Goal: Information Seeking & Learning: Understand process/instructions

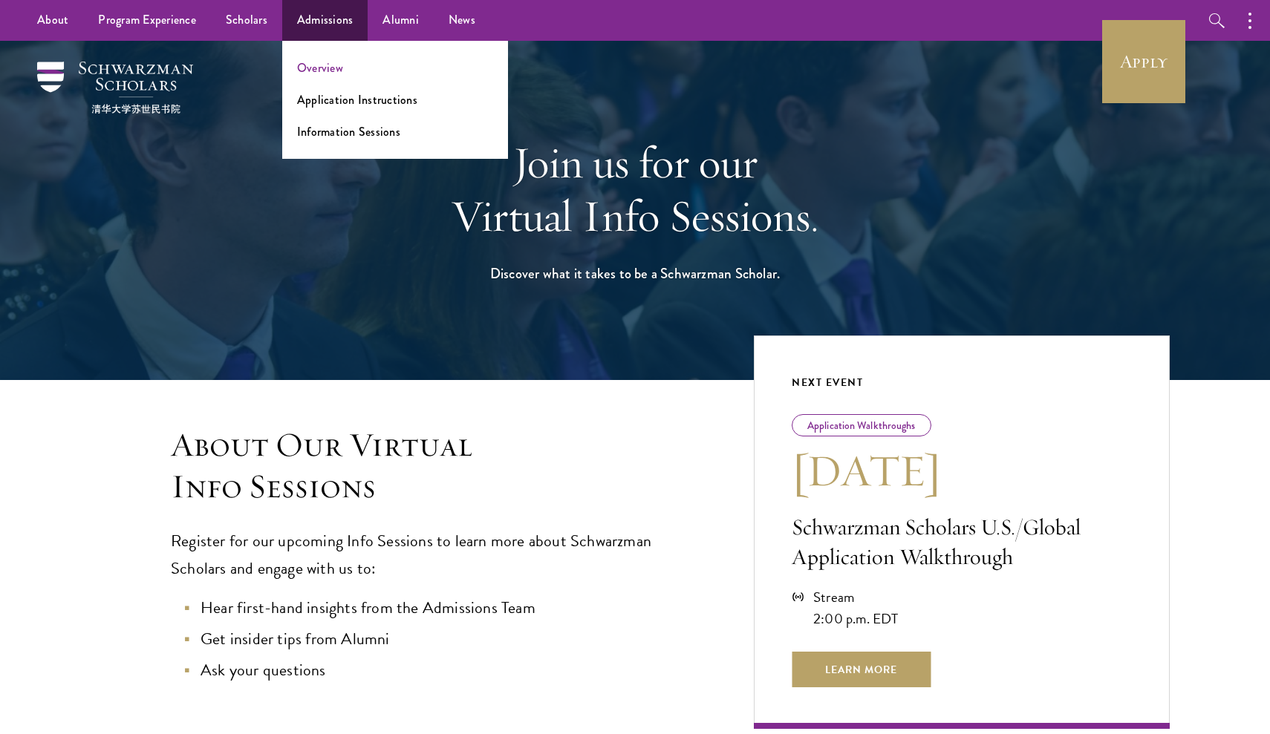
click at [327, 65] on link "Overview" at bounding box center [320, 67] width 46 height 17
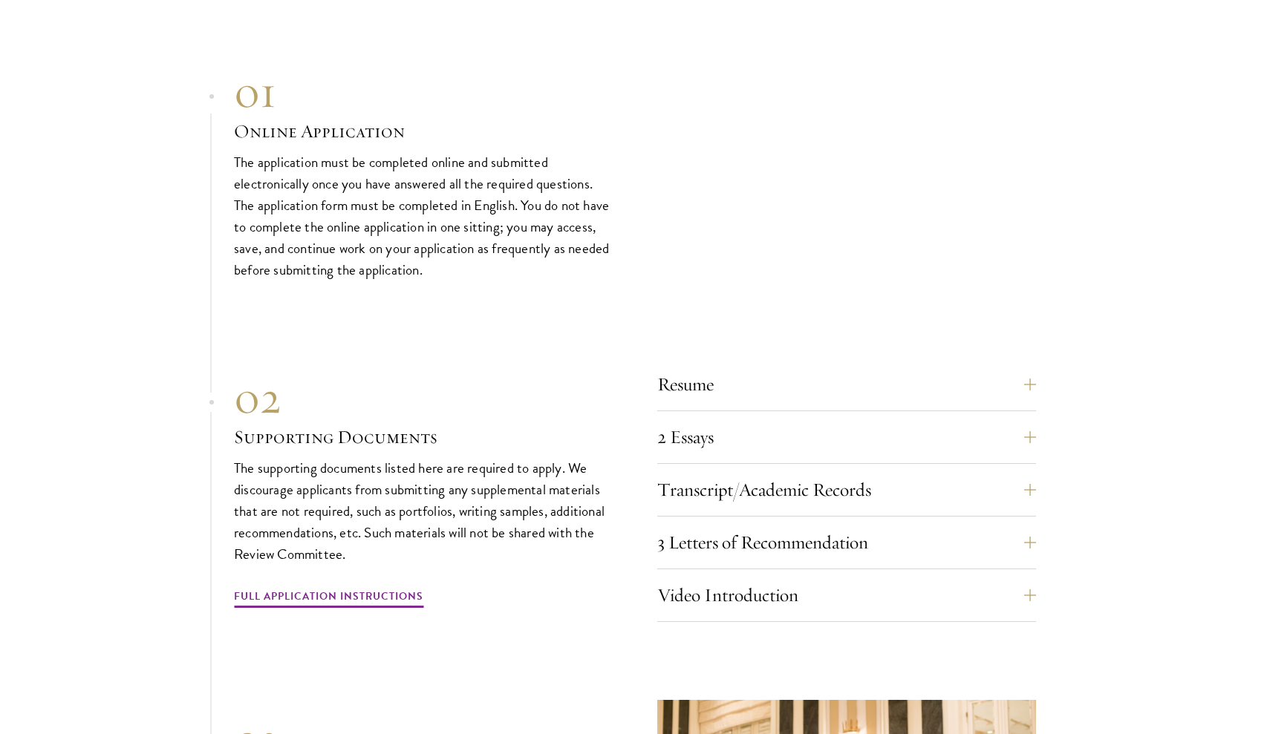
scroll to position [4840, 0]
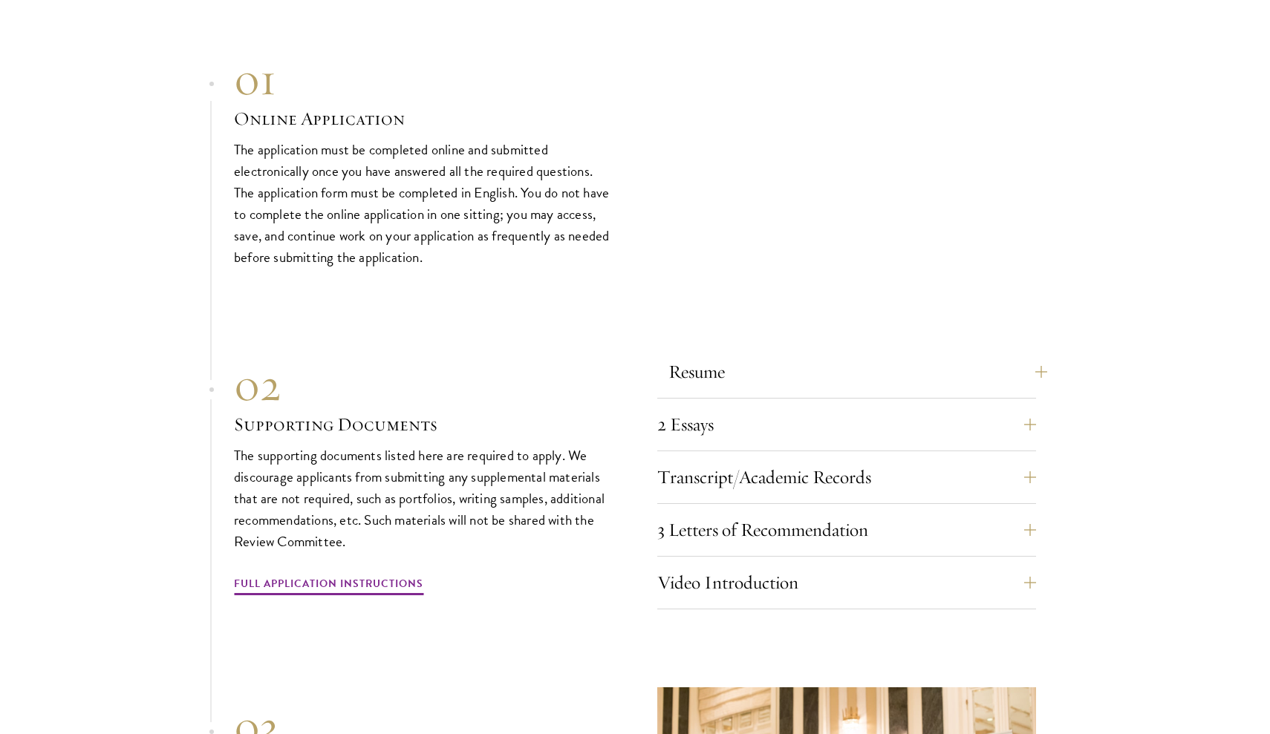
click at [817, 354] on button "Resume" at bounding box center [857, 372] width 379 height 36
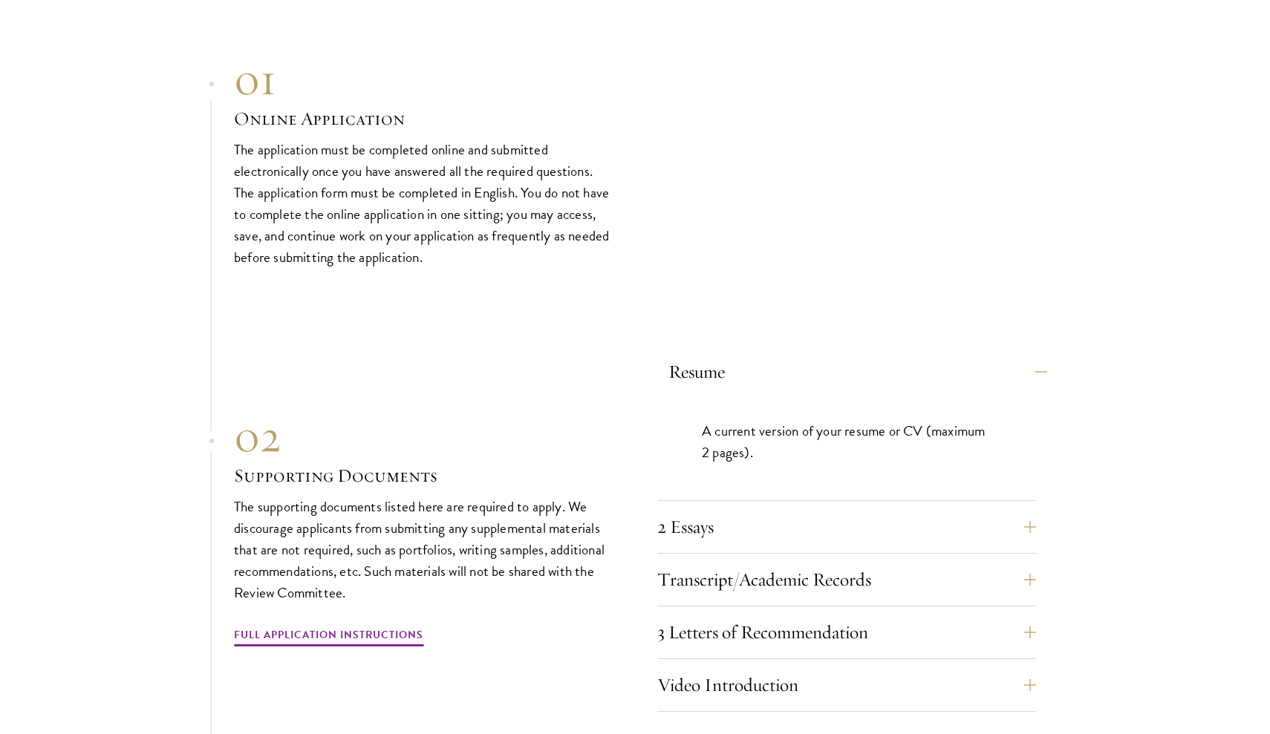
click at [817, 354] on button "Resume" at bounding box center [857, 372] width 379 height 36
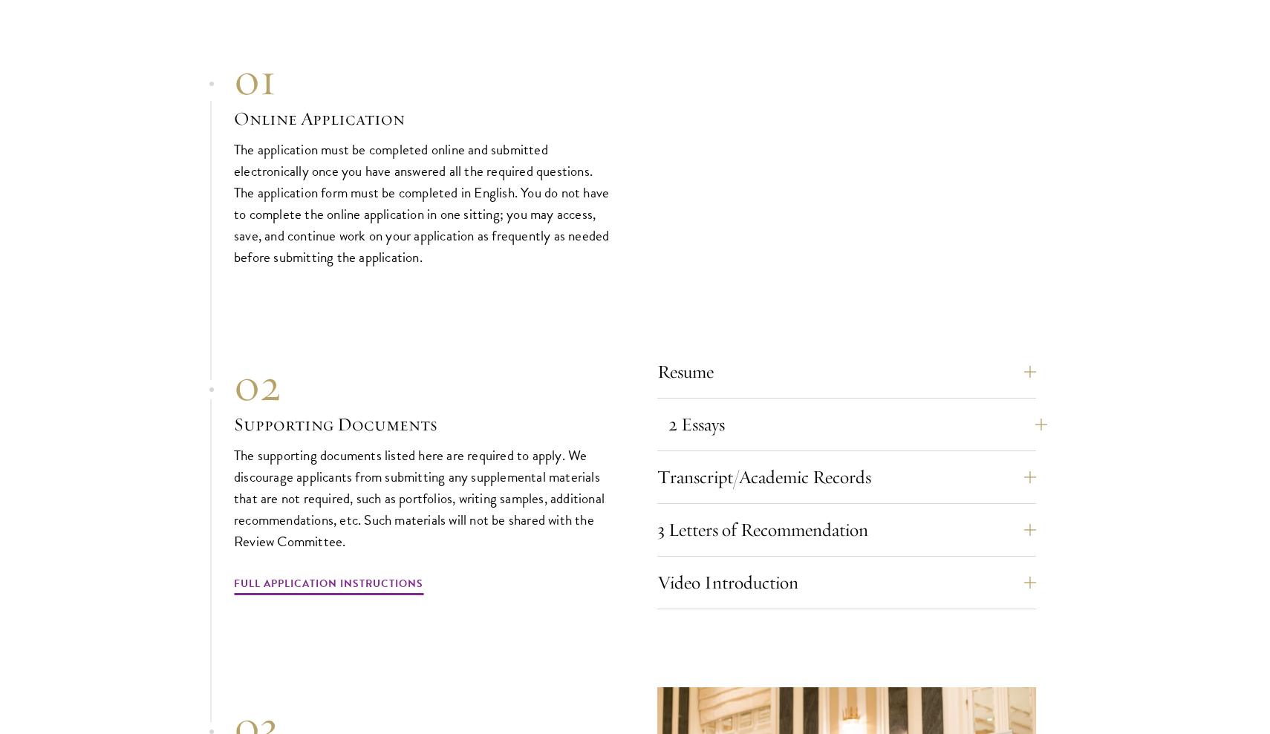
click at [804, 407] on button "2 Essays" at bounding box center [857, 425] width 379 height 36
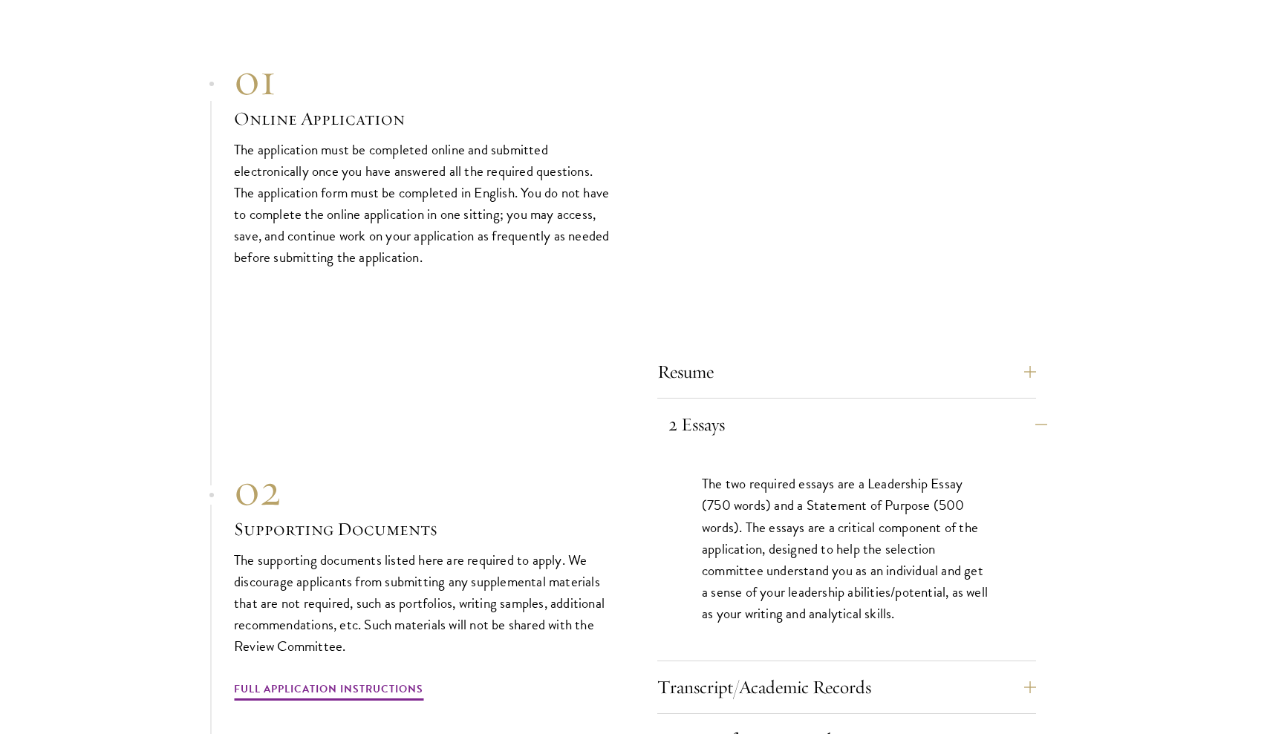
click at [804, 407] on button "2 Essays" at bounding box center [857, 425] width 379 height 36
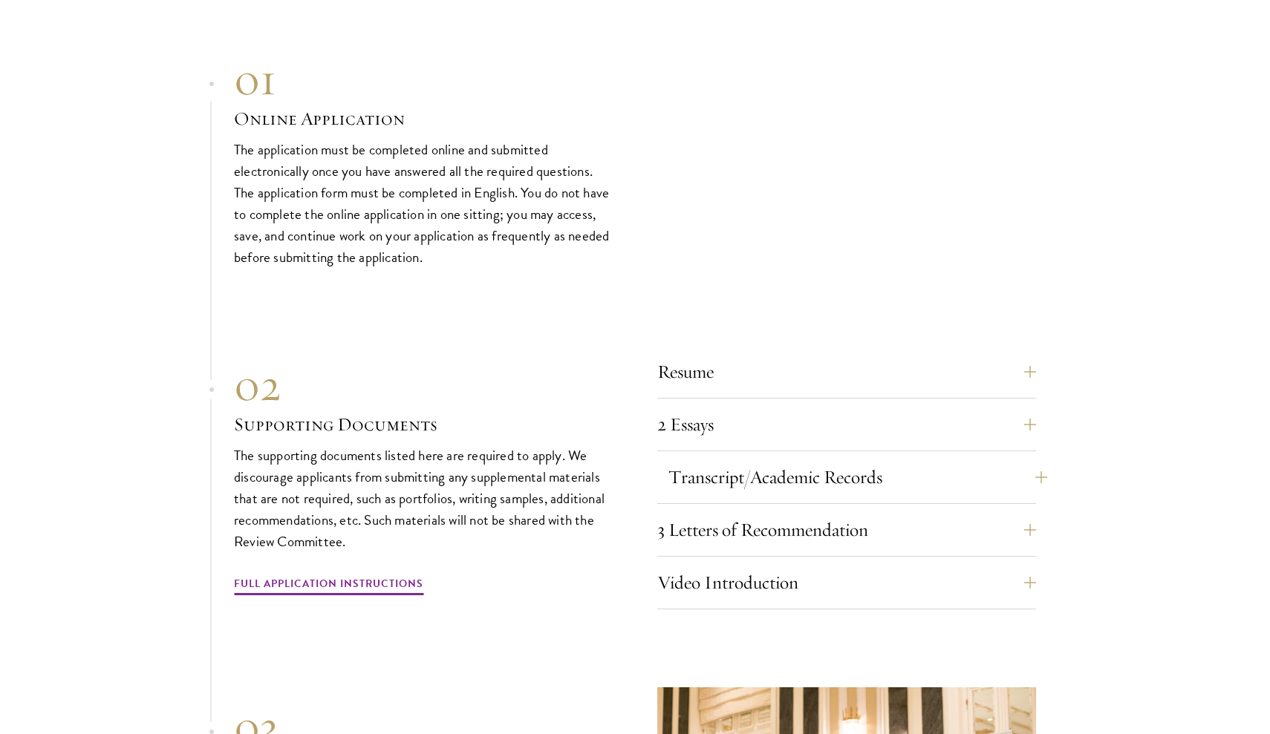
click at [793, 460] on button "Transcript/Academic Records" at bounding box center [857, 478] width 379 height 36
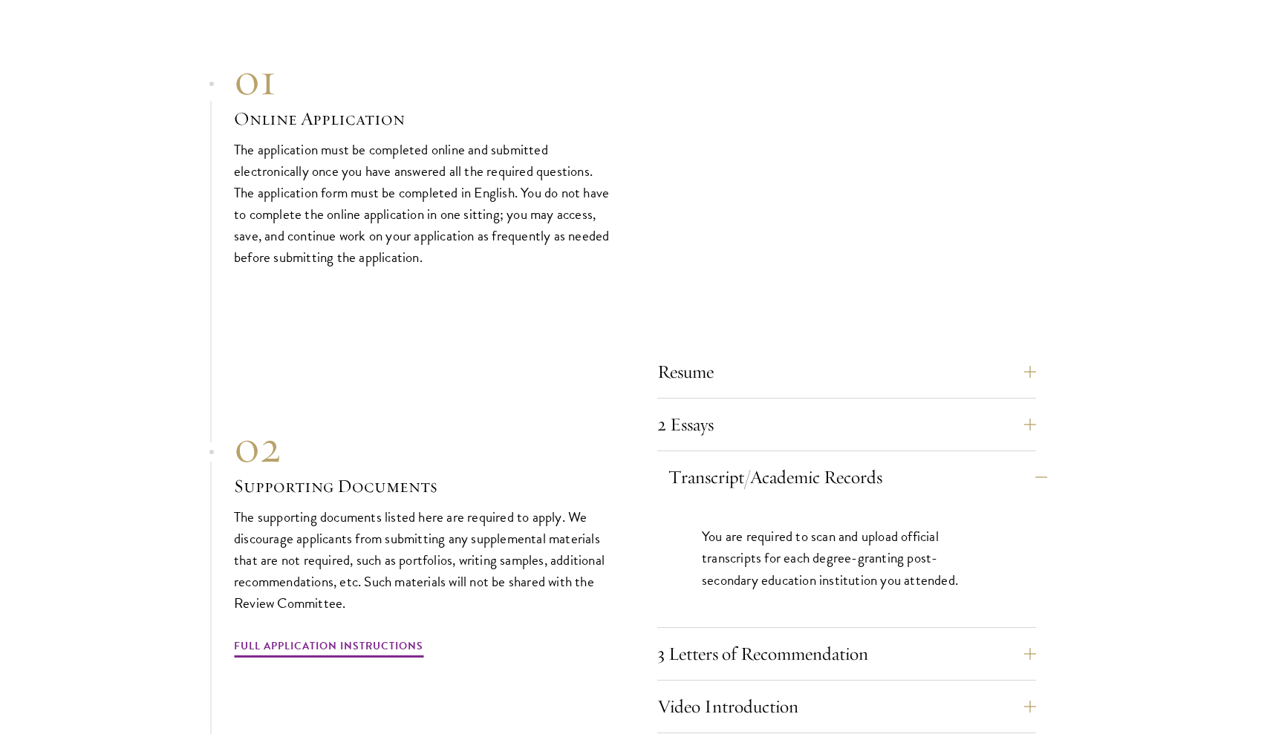
click at [918, 460] on button "Transcript/Academic Records" at bounding box center [857, 478] width 379 height 36
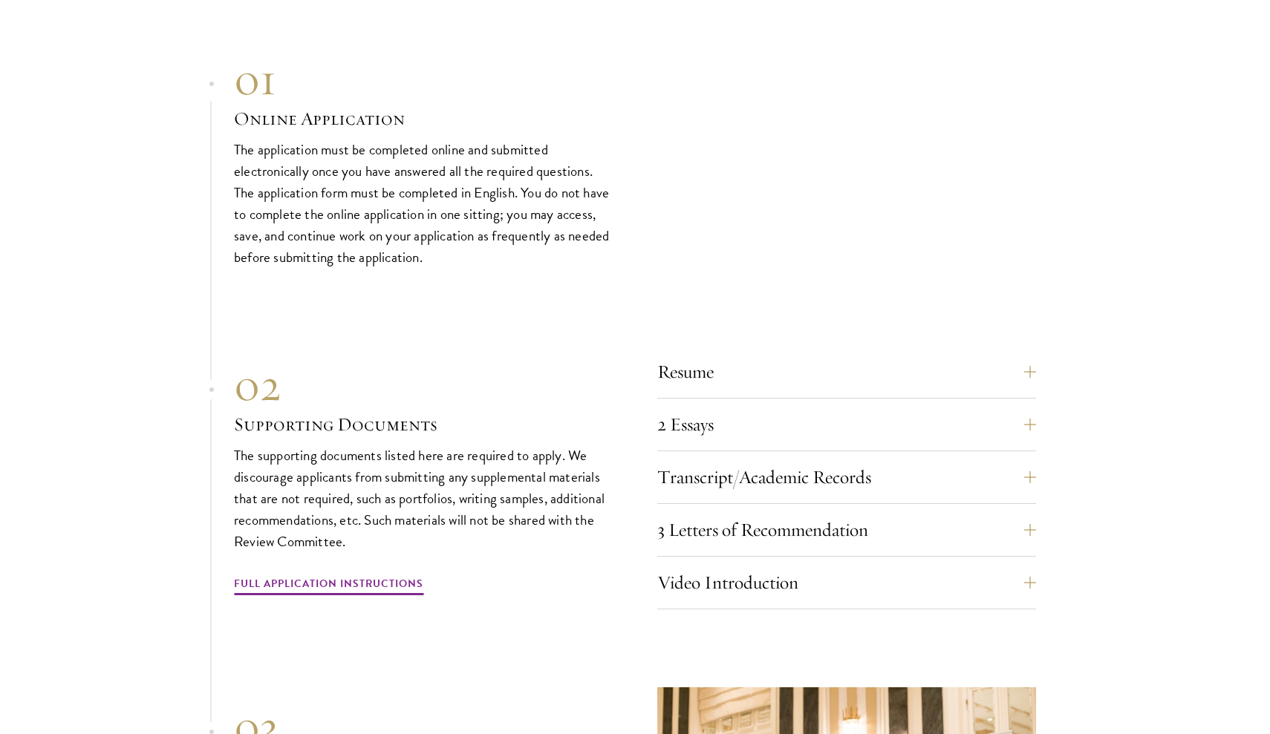
click at [916, 370] on div "Resume A current version of your resume or CV (maximum 2 pages). 2 Essays The t…" at bounding box center [846, 481] width 379 height 255
click at [912, 354] on button "Resume" at bounding box center [857, 372] width 379 height 36
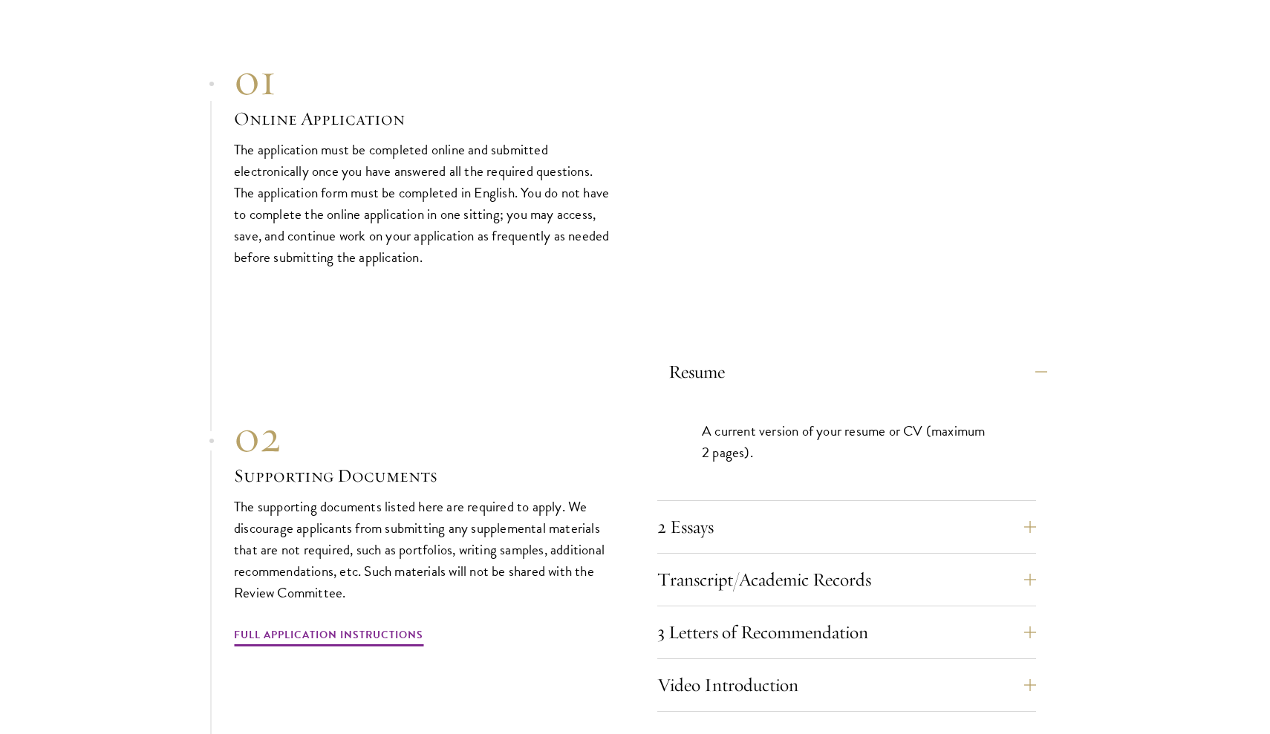
click at [912, 354] on button "Resume" at bounding box center [857, 372] width 379 height 36
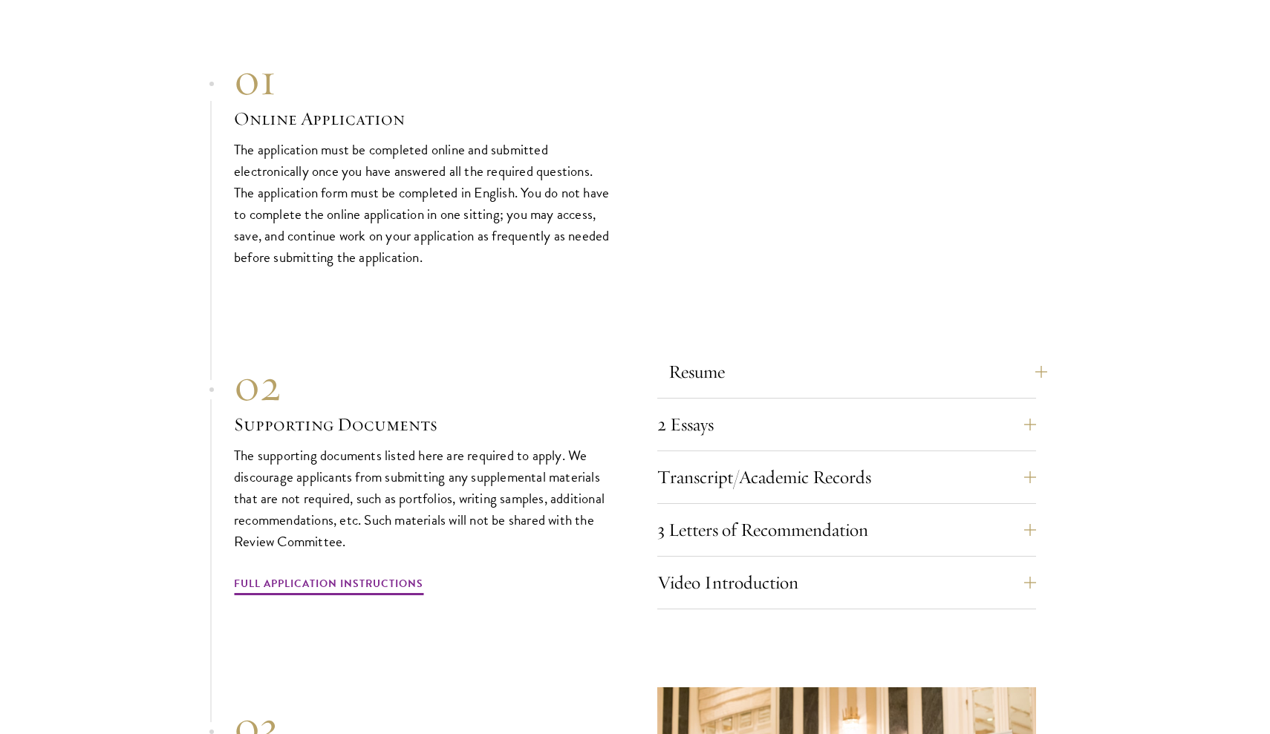
click at [1037, 354] on button "Resume" at bounding box center [857, 372] width 379 height 36
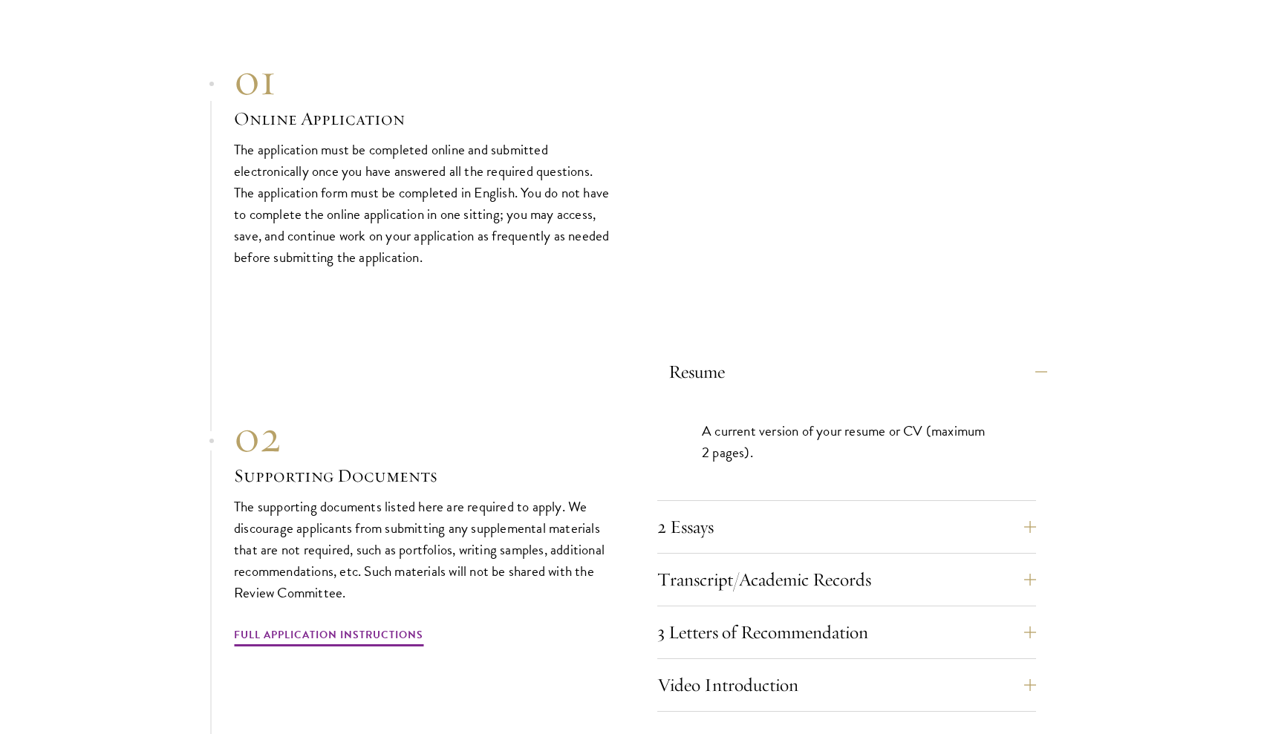
click at [1040, 354] on button "Resume" at bounding box center [857, 372] width 379 height 36
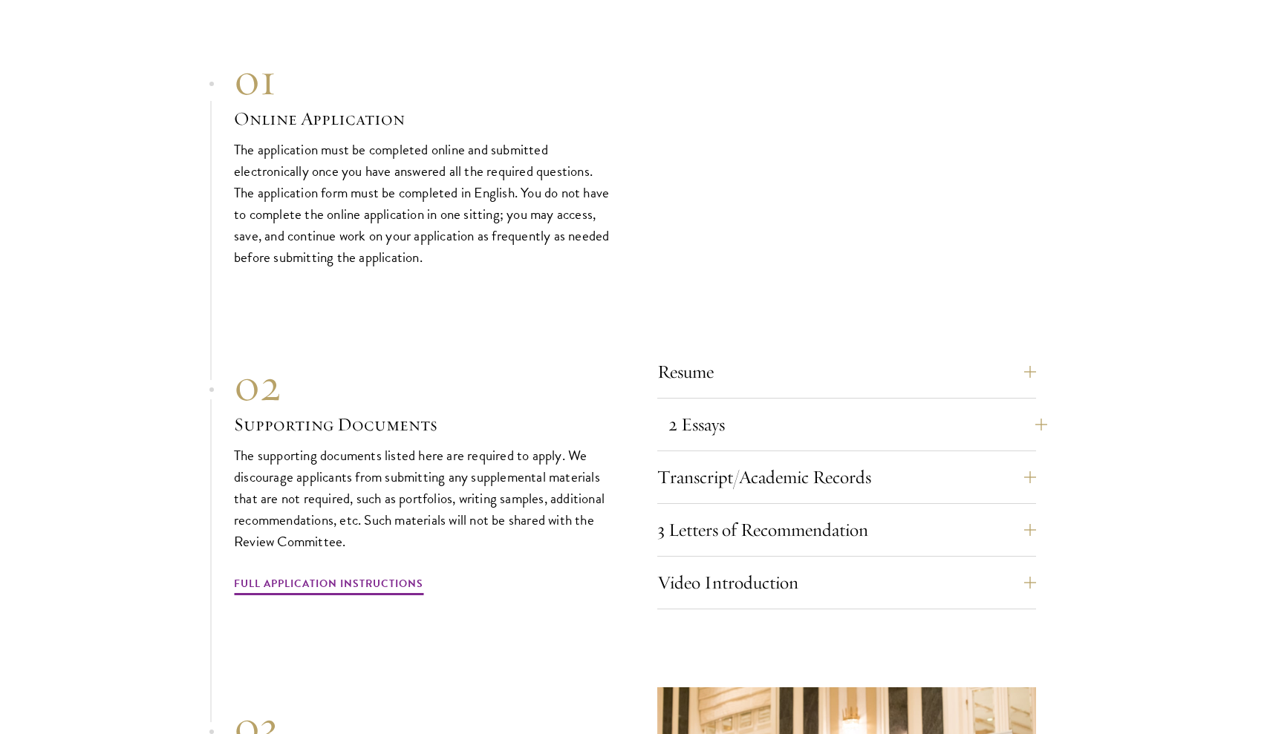
click at [1040, 407] on button "2 Essays" at bounding box center [857, 425] width 379 height 36
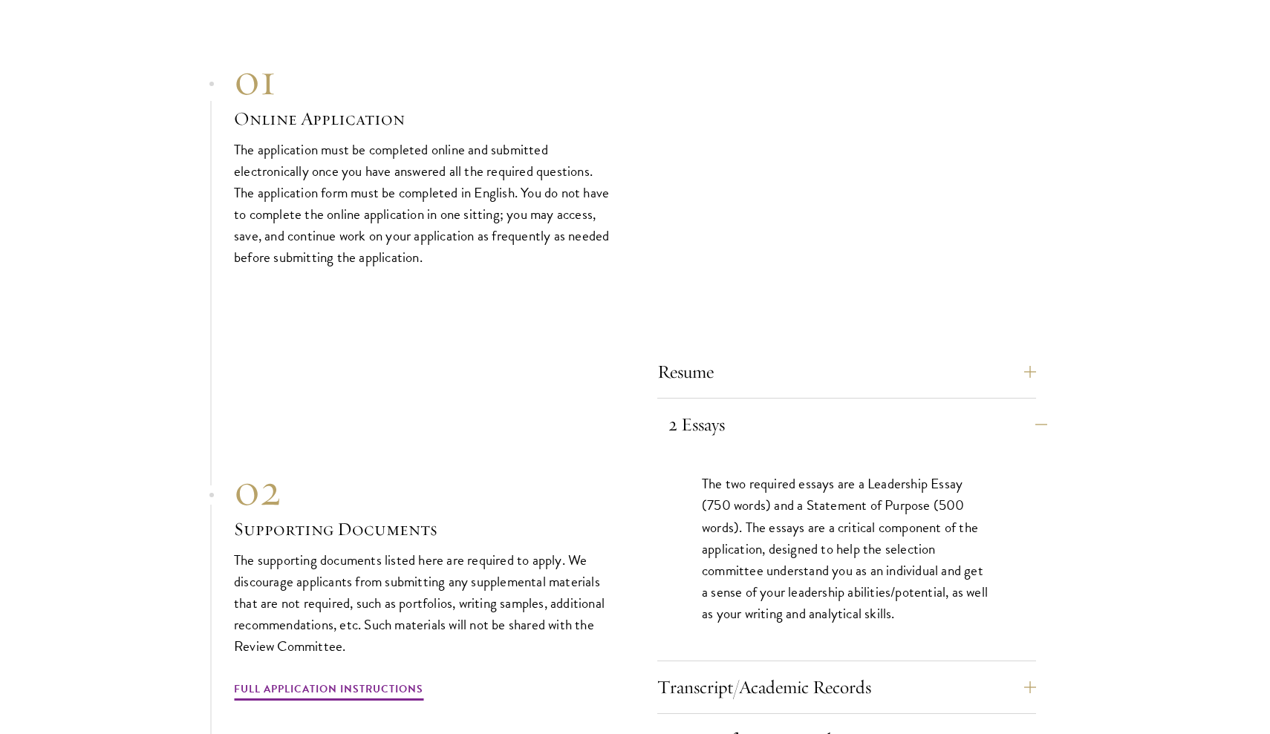
click at [1040, 407] on button "2 Essays" at bounding box center [857, 425] width 379 height 36
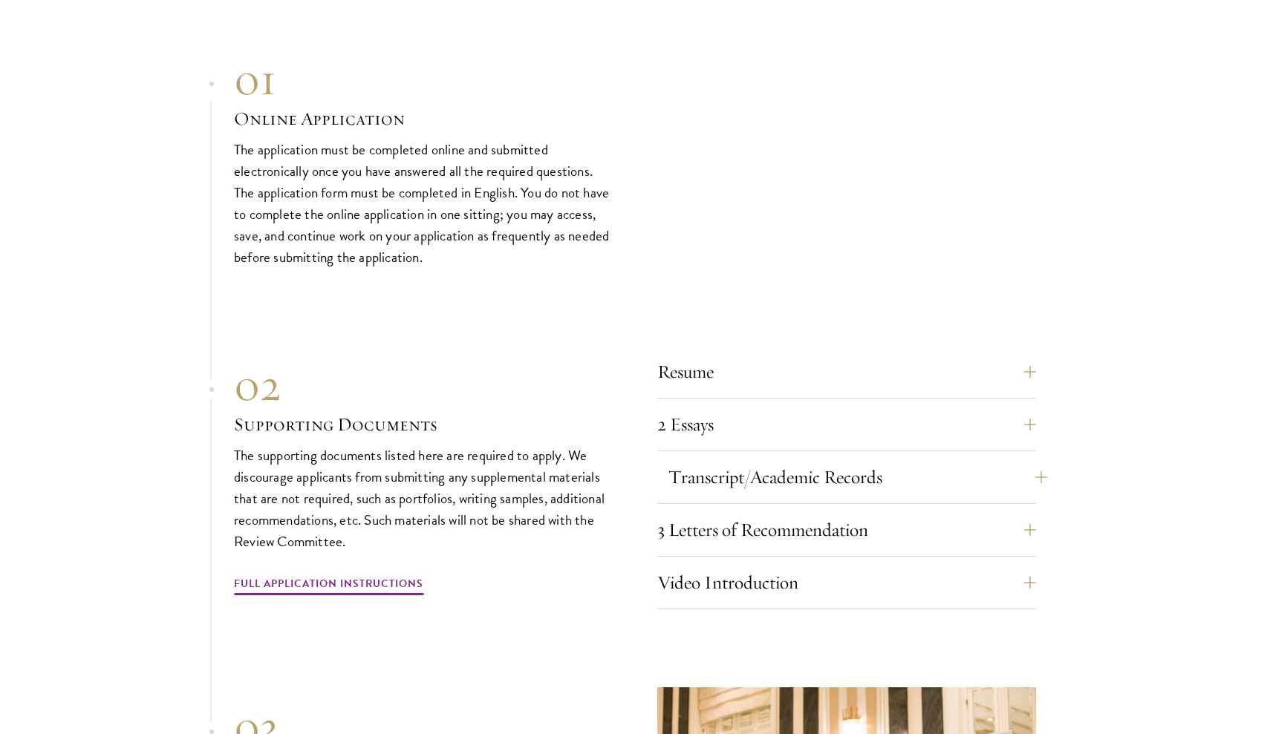
click at [1034, 460] on button "Transcript/Academic Records" at bounding box center [857, 478] width 379 height 36
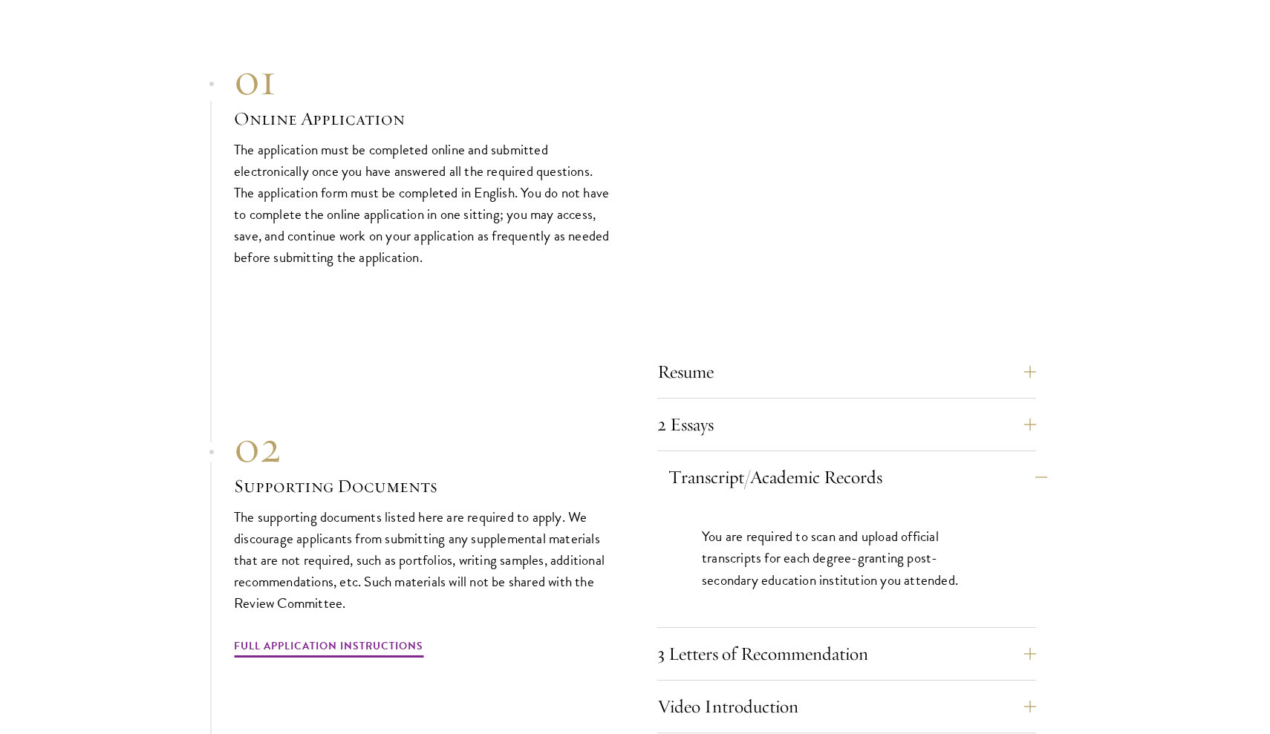
click at [1034, 460] on button "Transcript/Academic Records" at bounding box center [857, 478] width 379 height 36
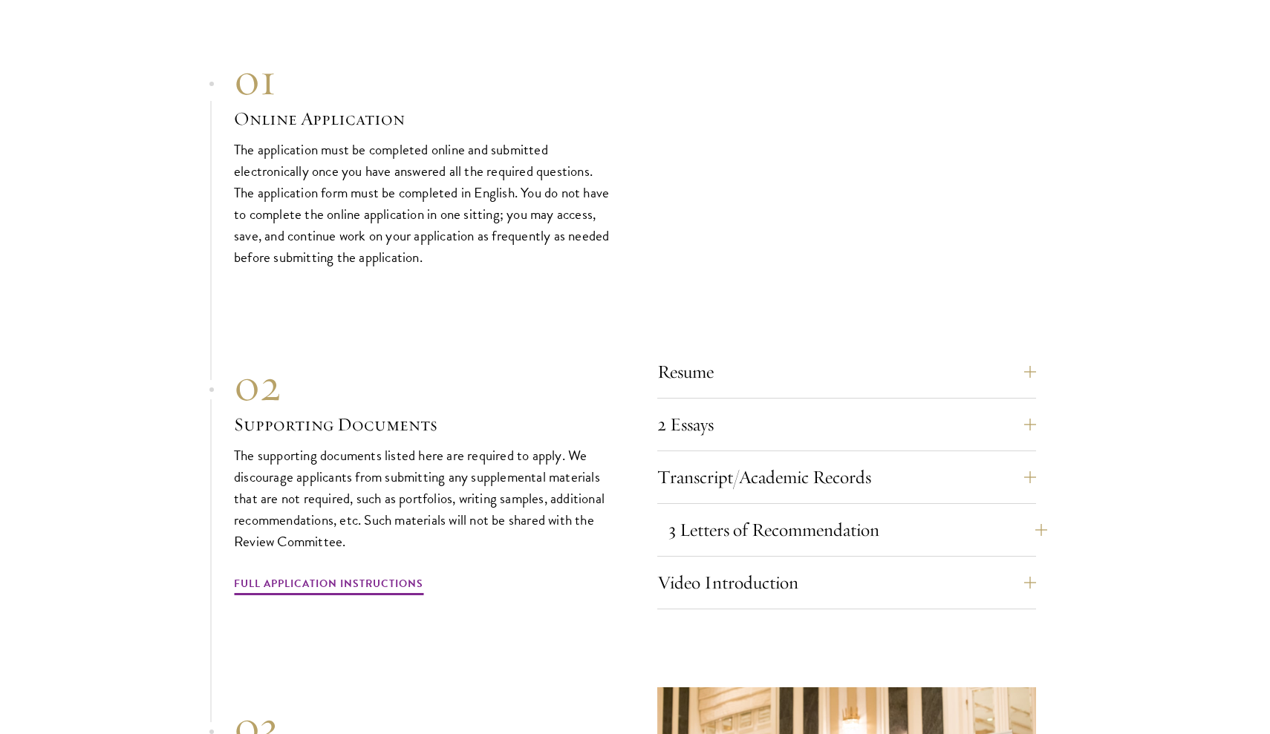
click at [1034, 512] on button "3 Letters of Recommendation" at bounding box center [857, 530] width 379 height 36
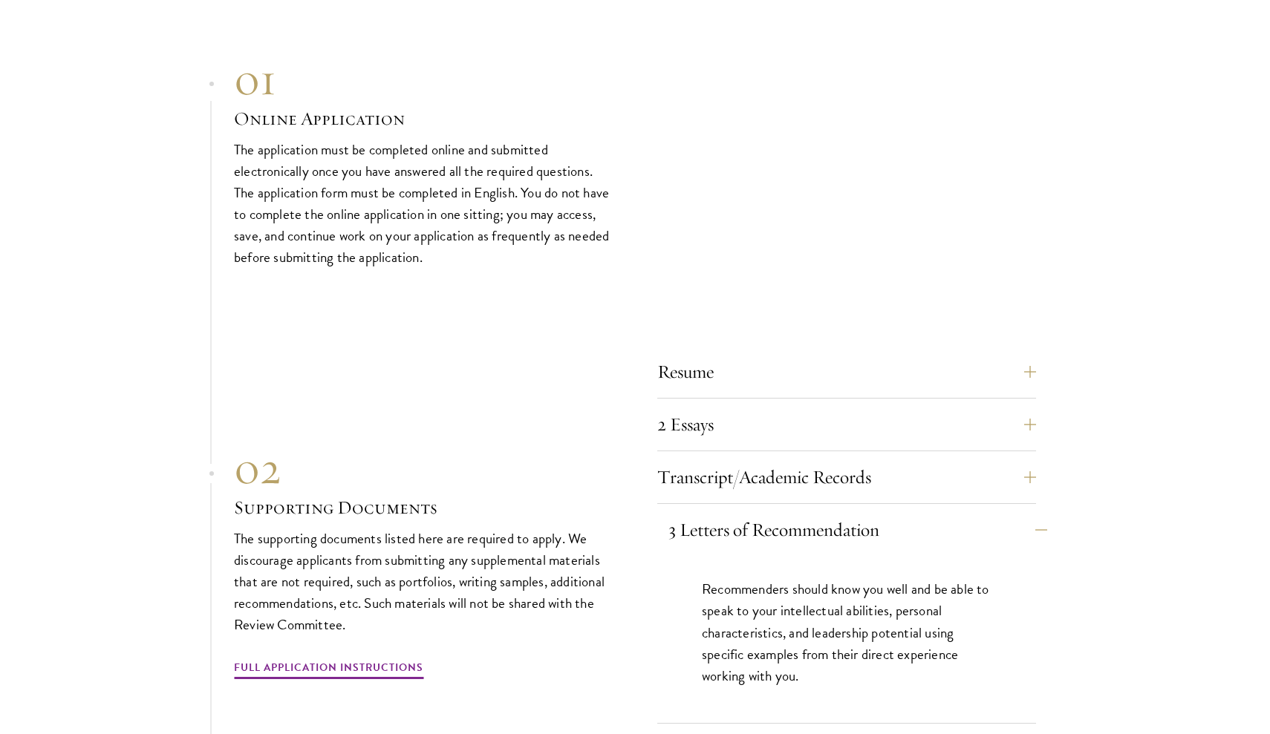
click at [1034, 512] on button "3 Letters of Recommendation" at bounding box center [857, 530] width 379 height 36
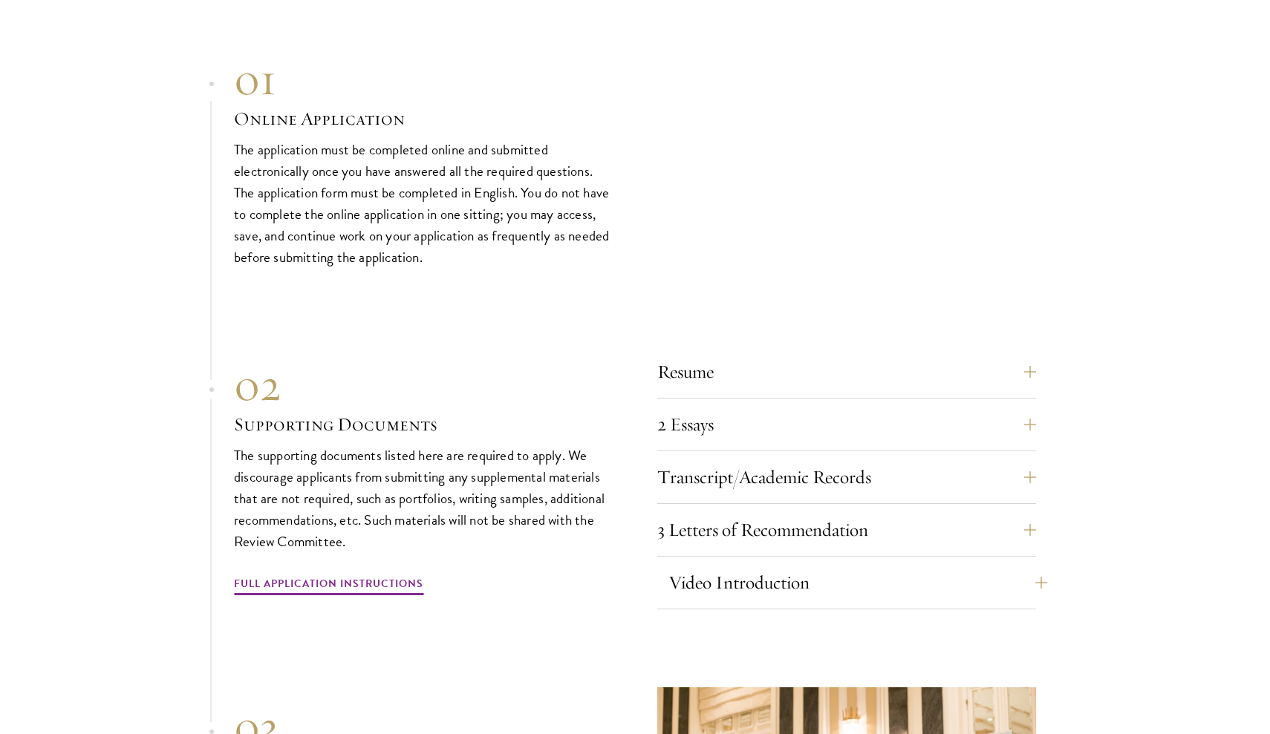
click at [1032, 565] on button "Video Introduction" at bounding box center [857, 583] width 379 height 36
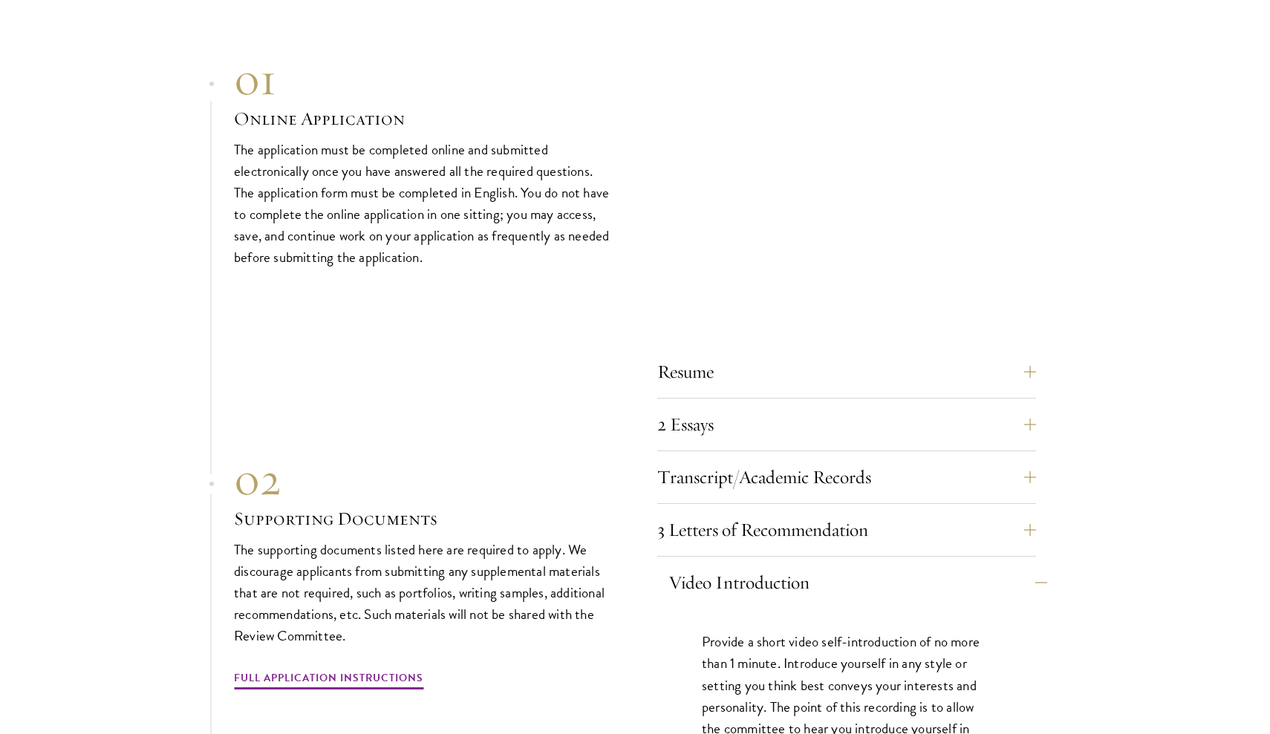
click at [1032, 565] on button "Video Introduction" at bounding box center [857, 583] width 379 height 36
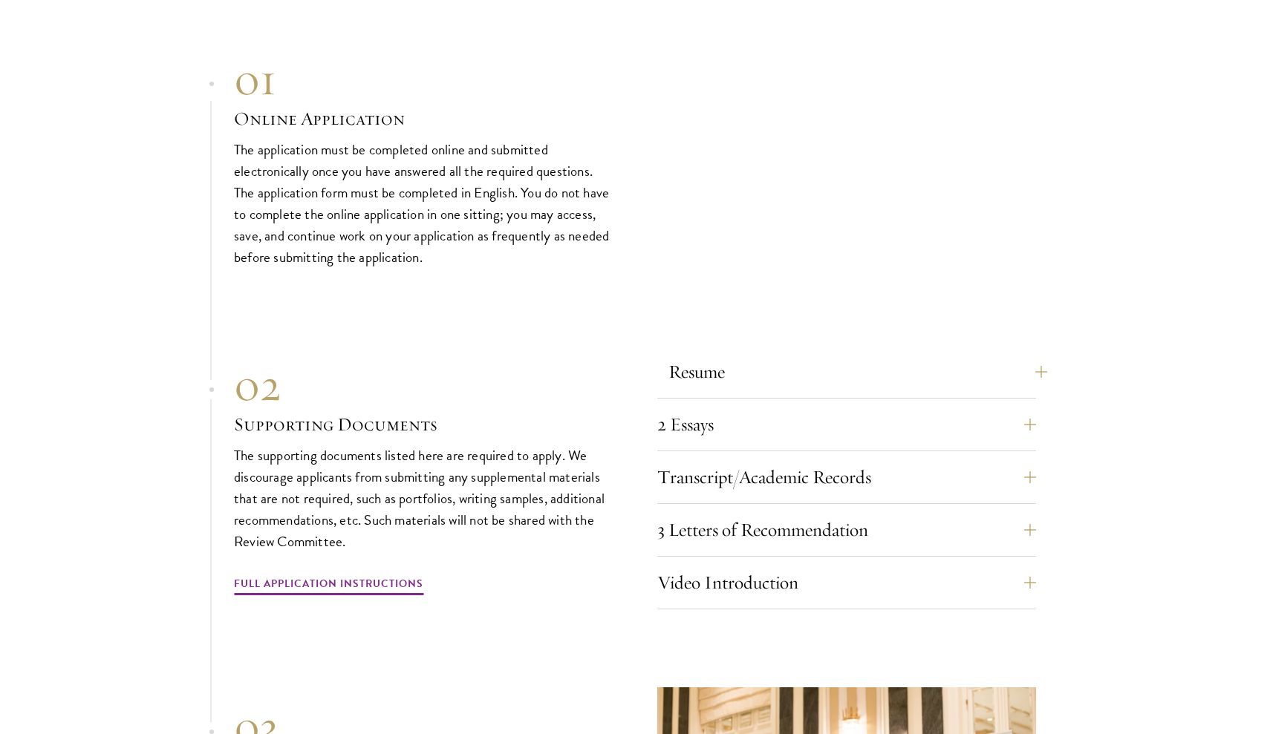
click at [1037, 354] on button "Resume" at bounding box center [857, 372] width 379 height 36
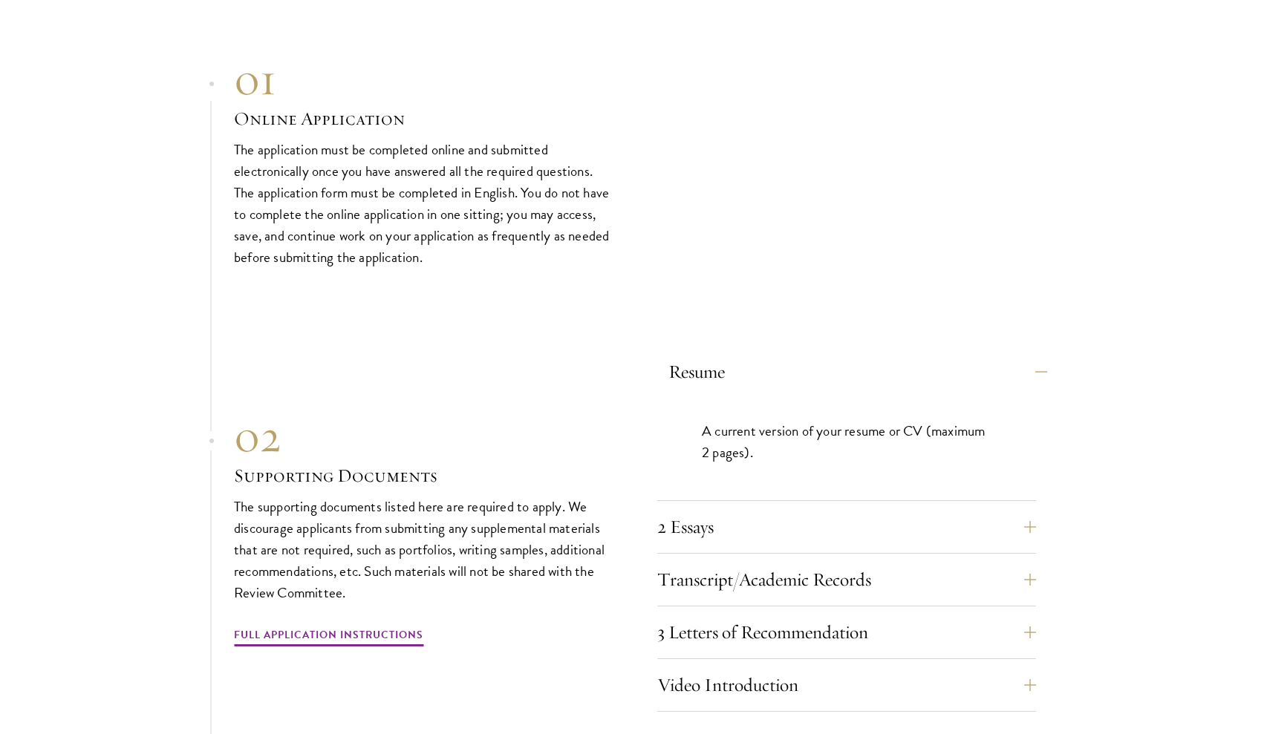
click at [1037, 354] on button "Resume" at bounding box center [857, 372] width 379 height 36
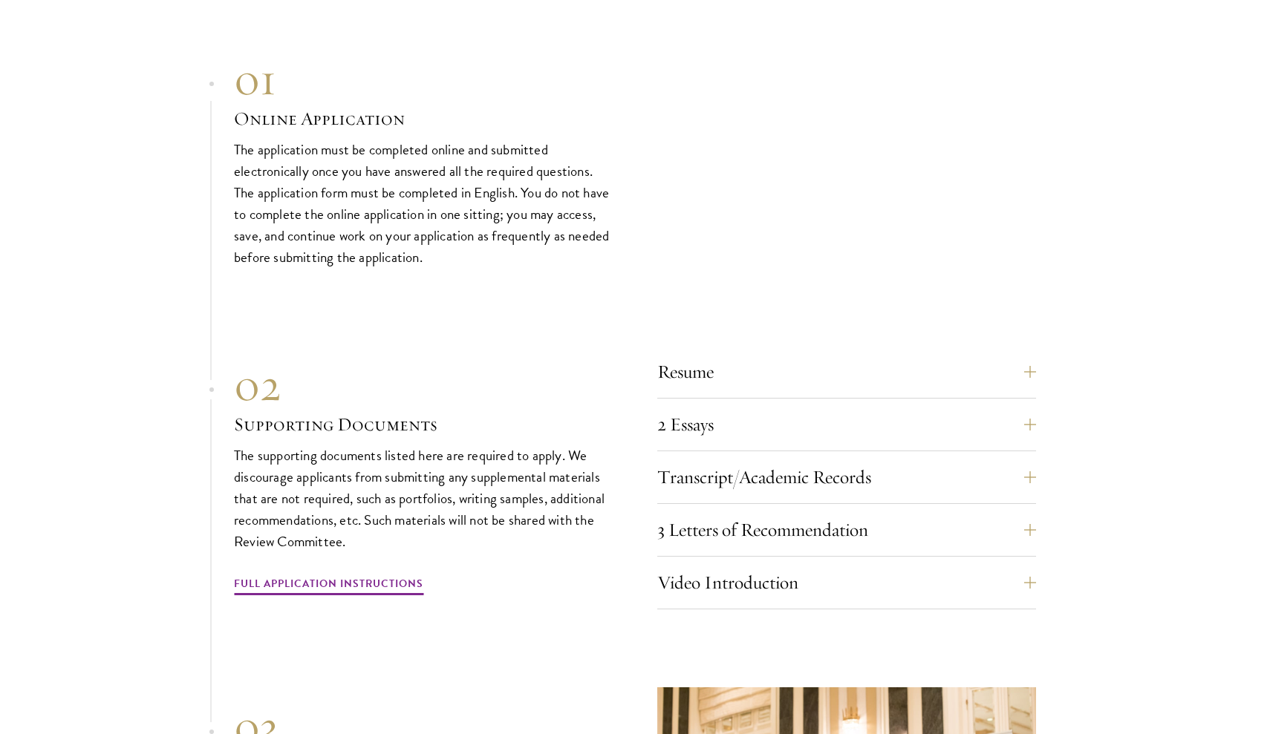
click at [1037, 380] on section "01 Online Application 01 Online Application The application must be completed o…" at bounding box center [635, 512] width 1270 height 919
click at [1033, 407] on button "2 Essays" at bounding box center [857, 425] width 379 height 36
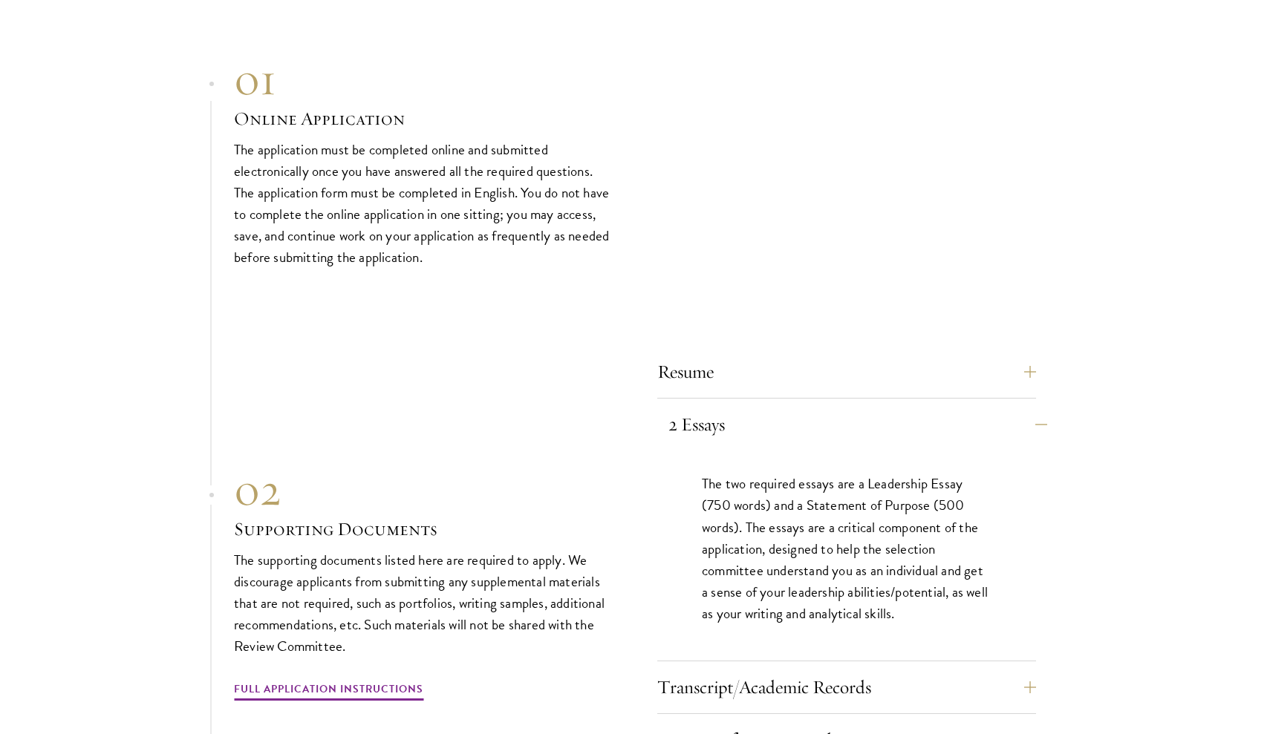
click at [1033, 407] on button "2 Essays" at bounding box center [857, 425] width 379 height 36
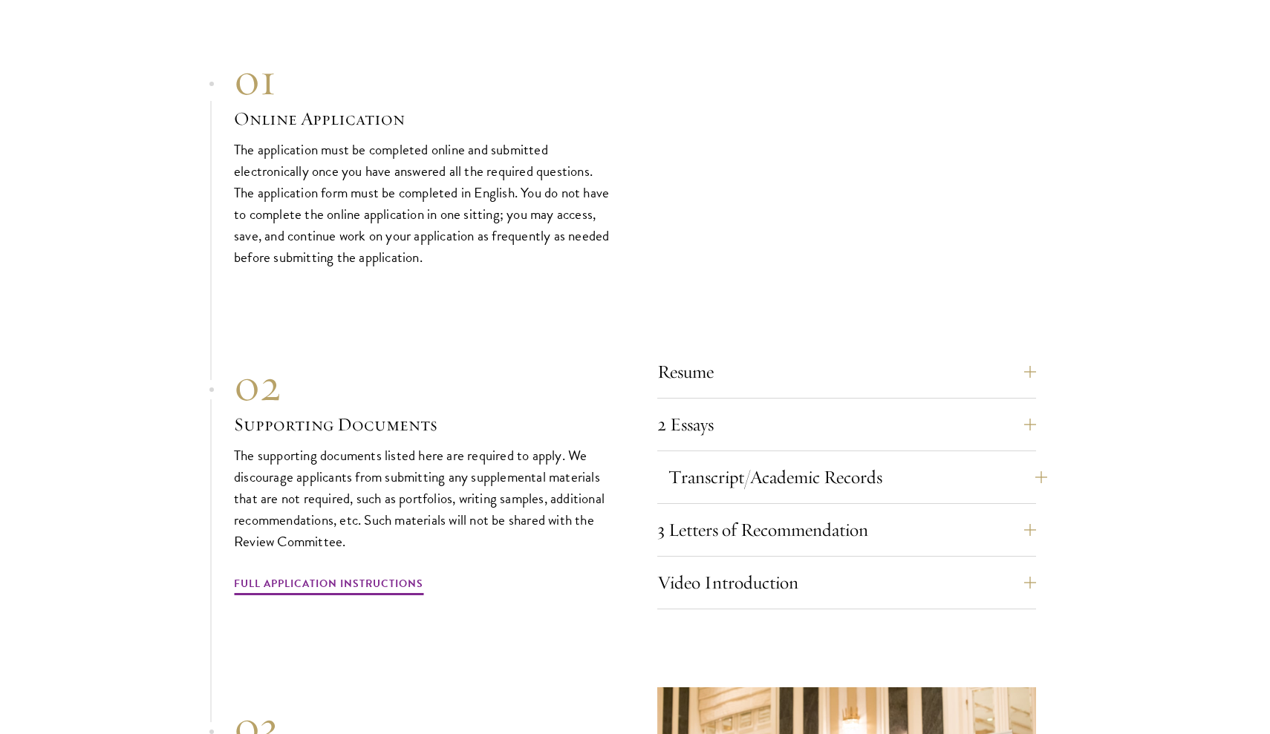
click at [1032, 460] on button "Transcript/Academic Records" at bounding box center [857, 478] width 379 height 36
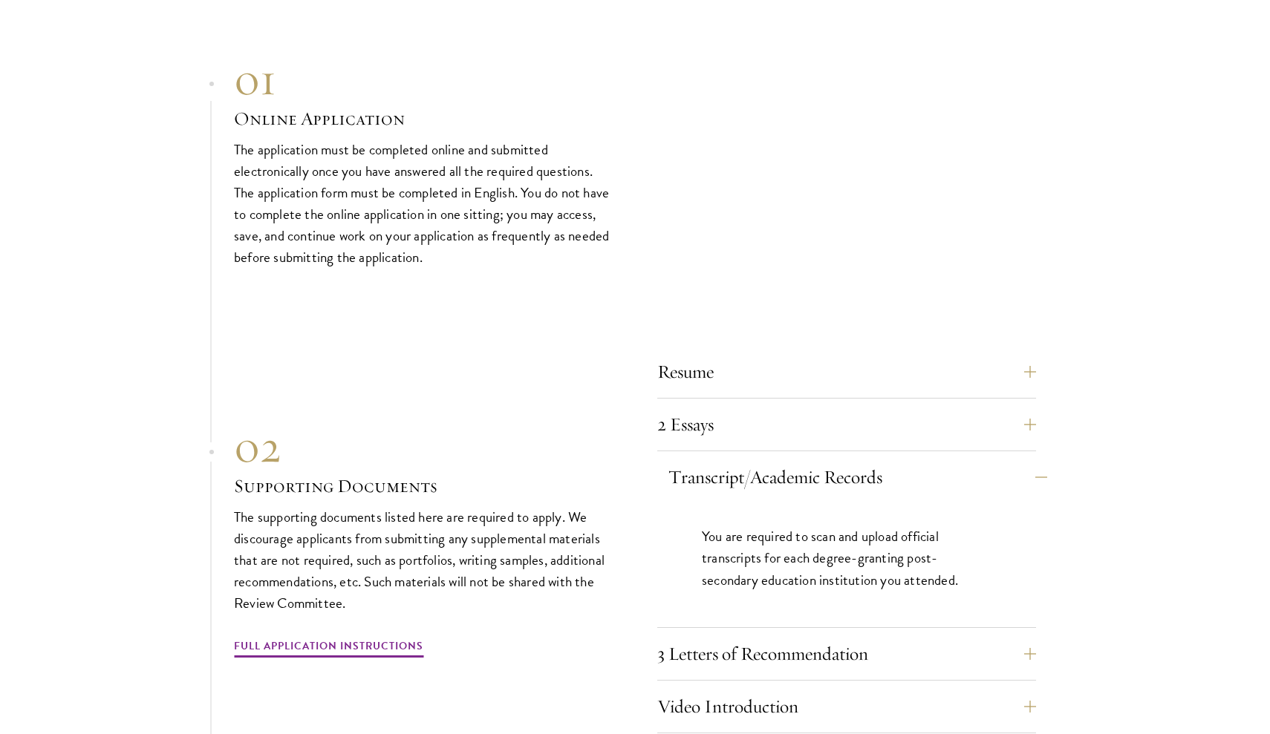
click at [1032, 460] on button "Transcript/Academic Records" at bounding box center [857, 478] width 379 height 36
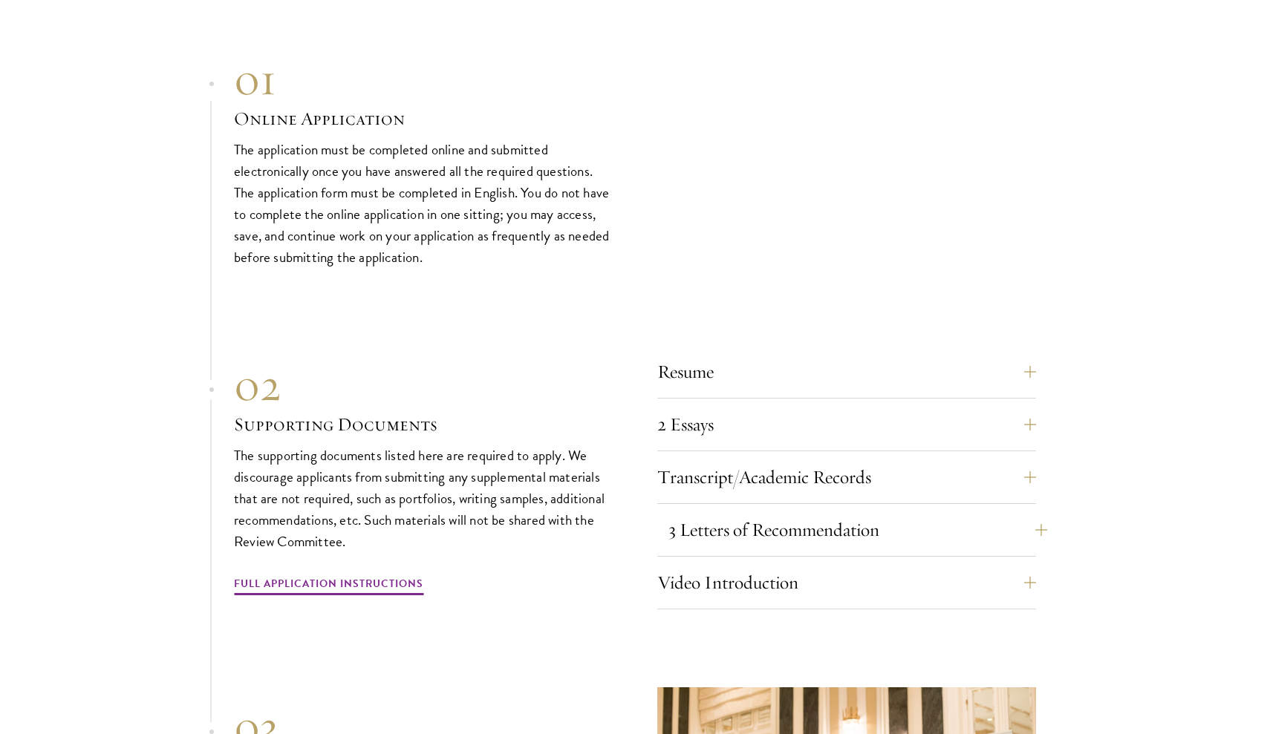
click at [1033, 512] on button "3 Letters of Recommendation" at bounding box center [857, 530] width 379 height 36
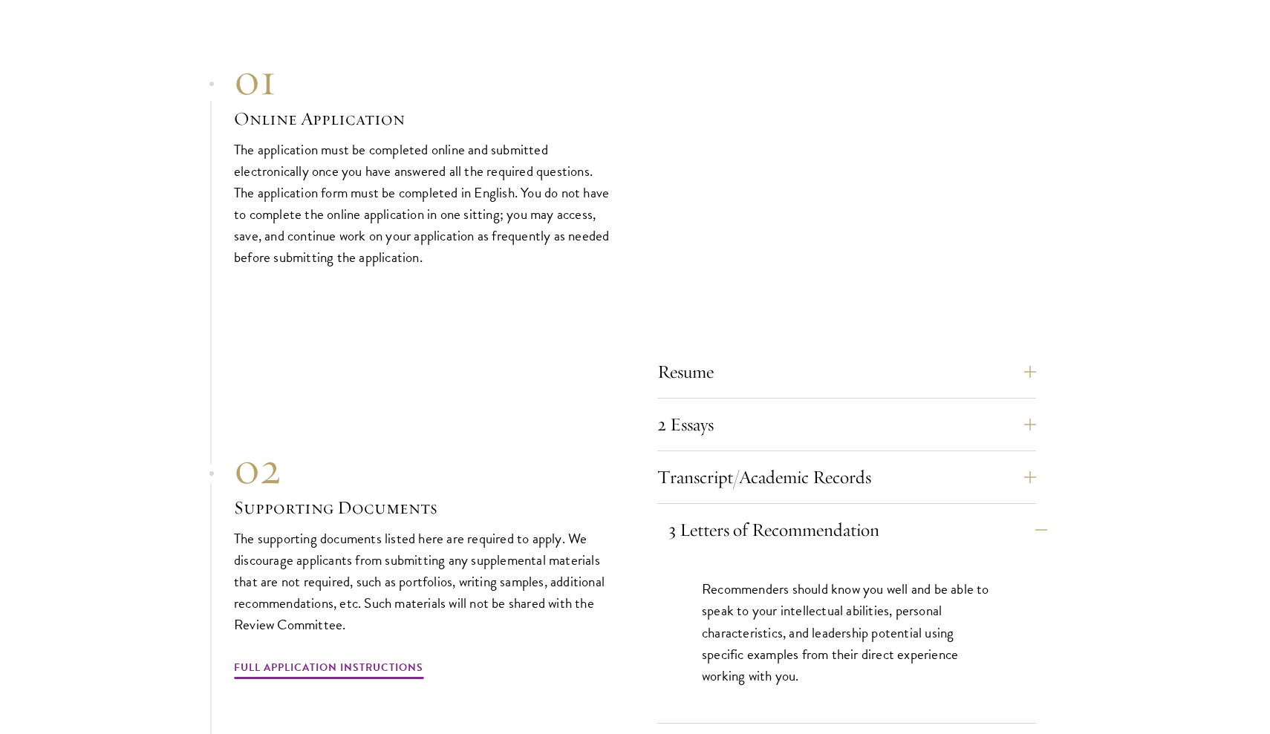
click at [1033, 512] on button "3 Letters of Recommendation" at bounding box center [857, 530] width 379 height 36
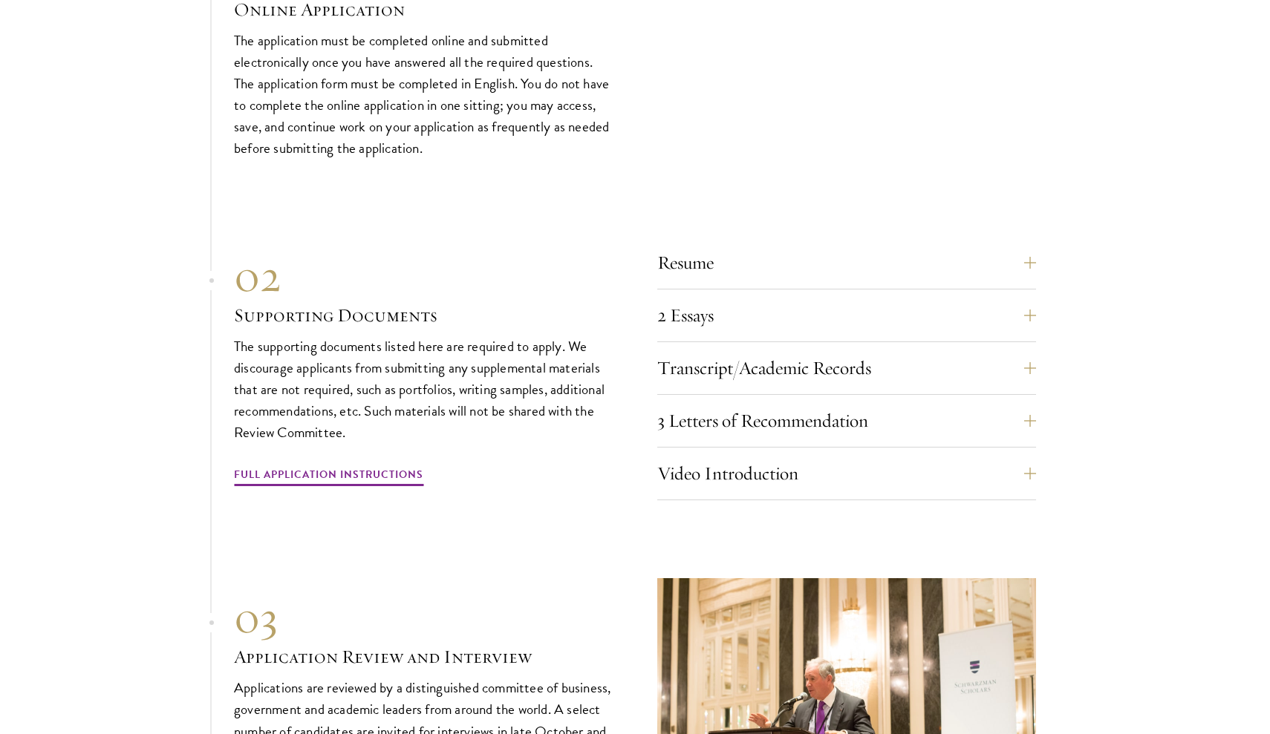
scroll to position [4960, 0]
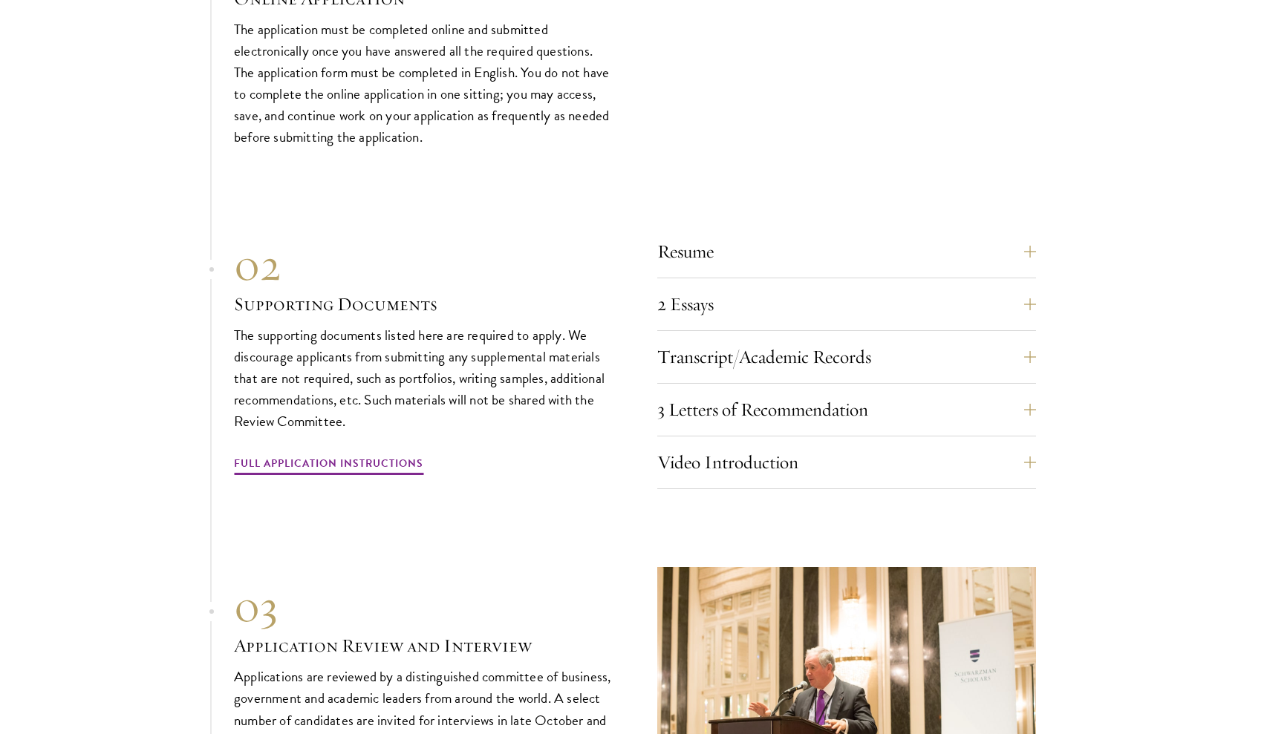
click at [1037, 429] on section "01 Online Application 01 Online Application The application must be completed o…" at bounding box center [635, 391] width 1270 height 919
click at [1031, 445] on button "Video Introduction" at bounding box center [857, 463] width 379 height 36
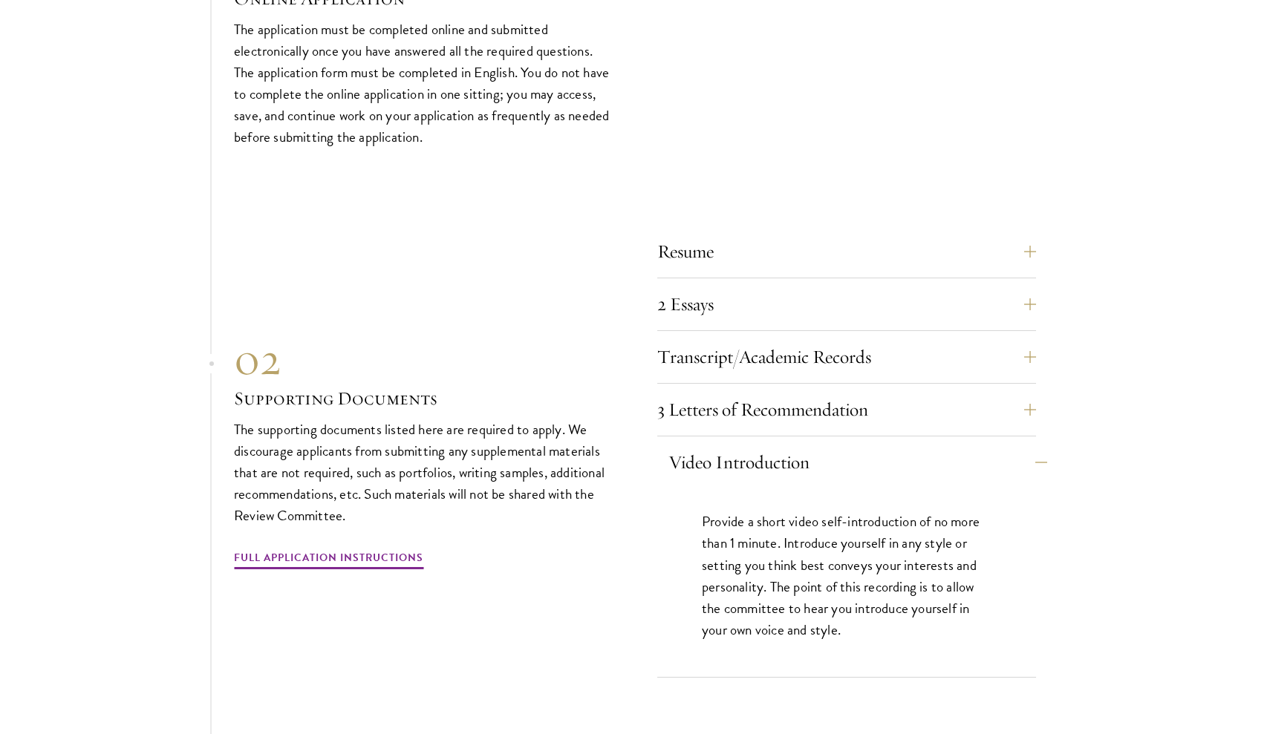
click at [1031, 445] on button "Video Introduction" at bounding box center [857, 463] width 379 height 36
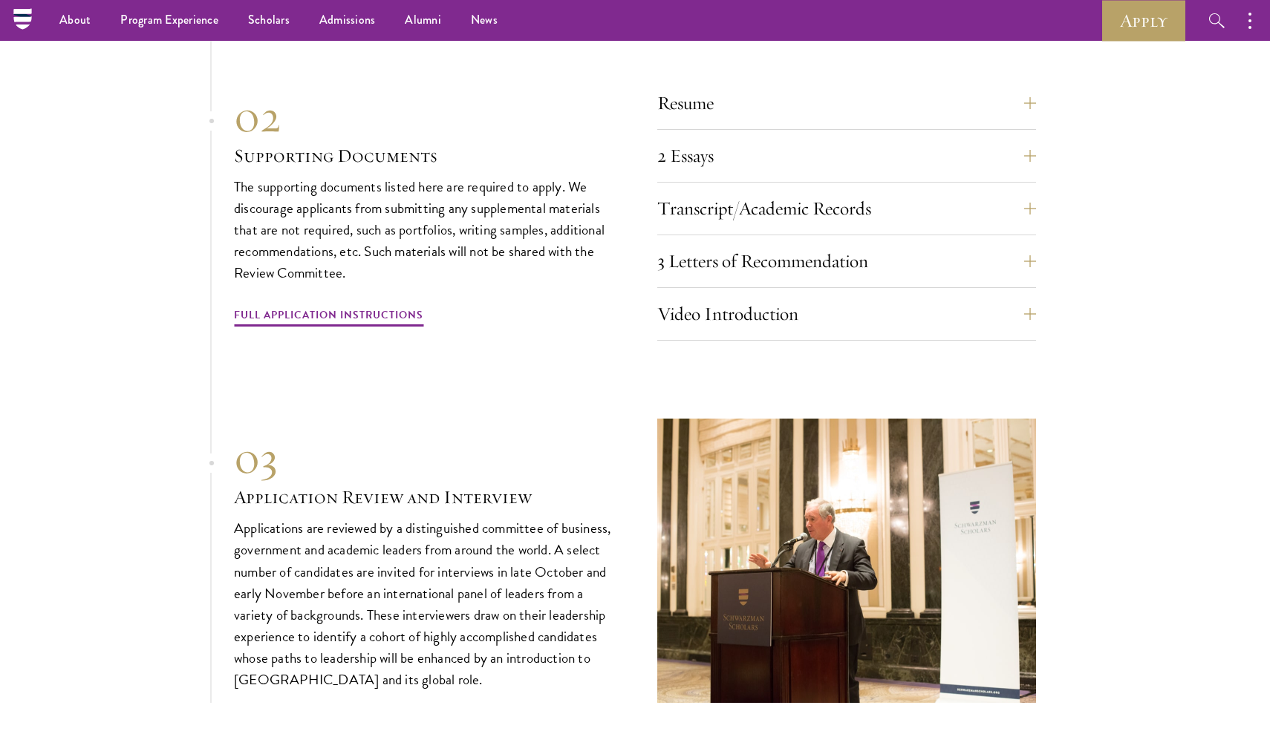
scroll to position [4965, 0]
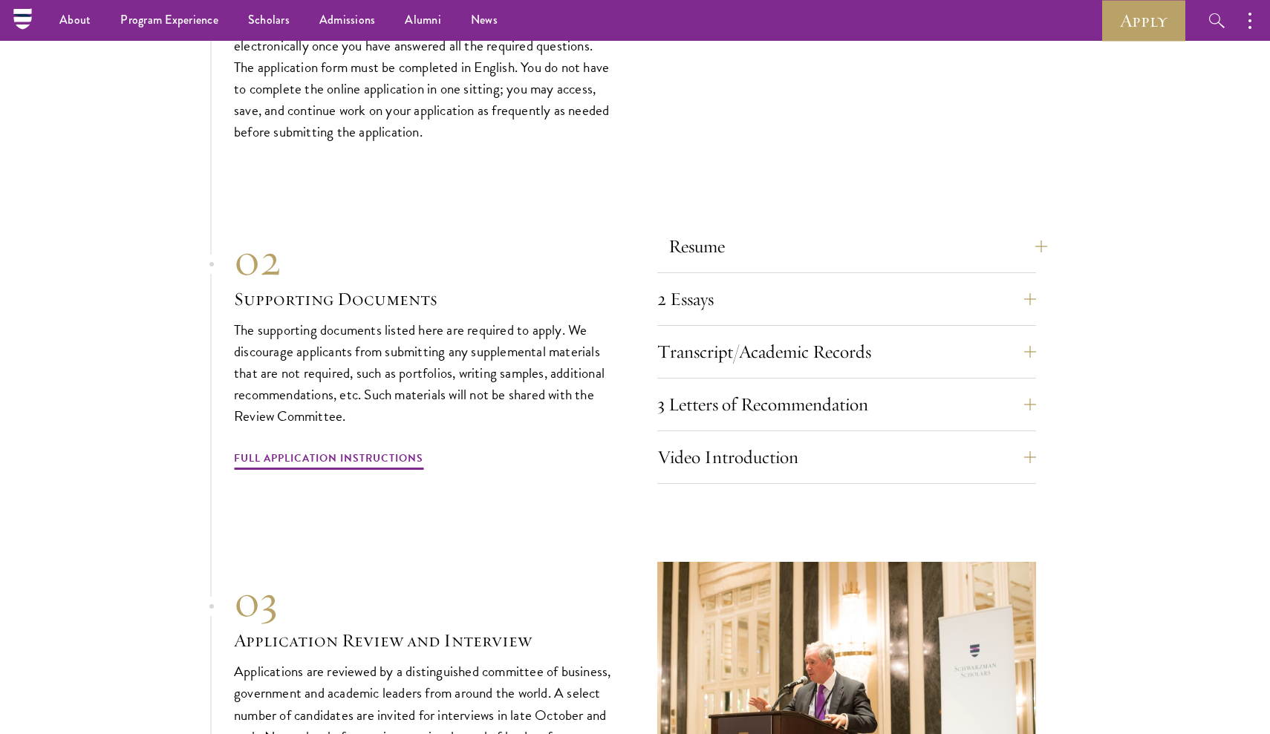
click at [1034, 229] on button "Resume" at bounding box center [857, 247] width 379 height 36
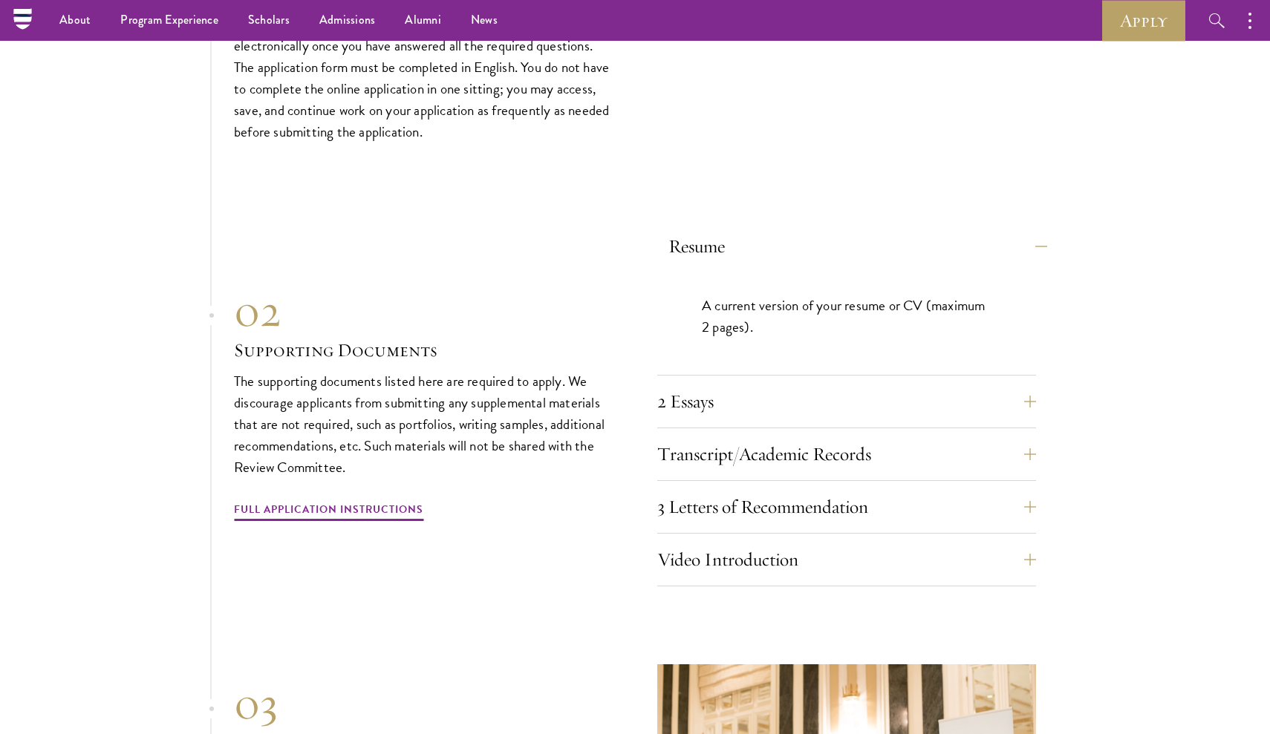
click at [1034, 229] on button "Resume" at bounding box center [857, 247] width 379 height 36
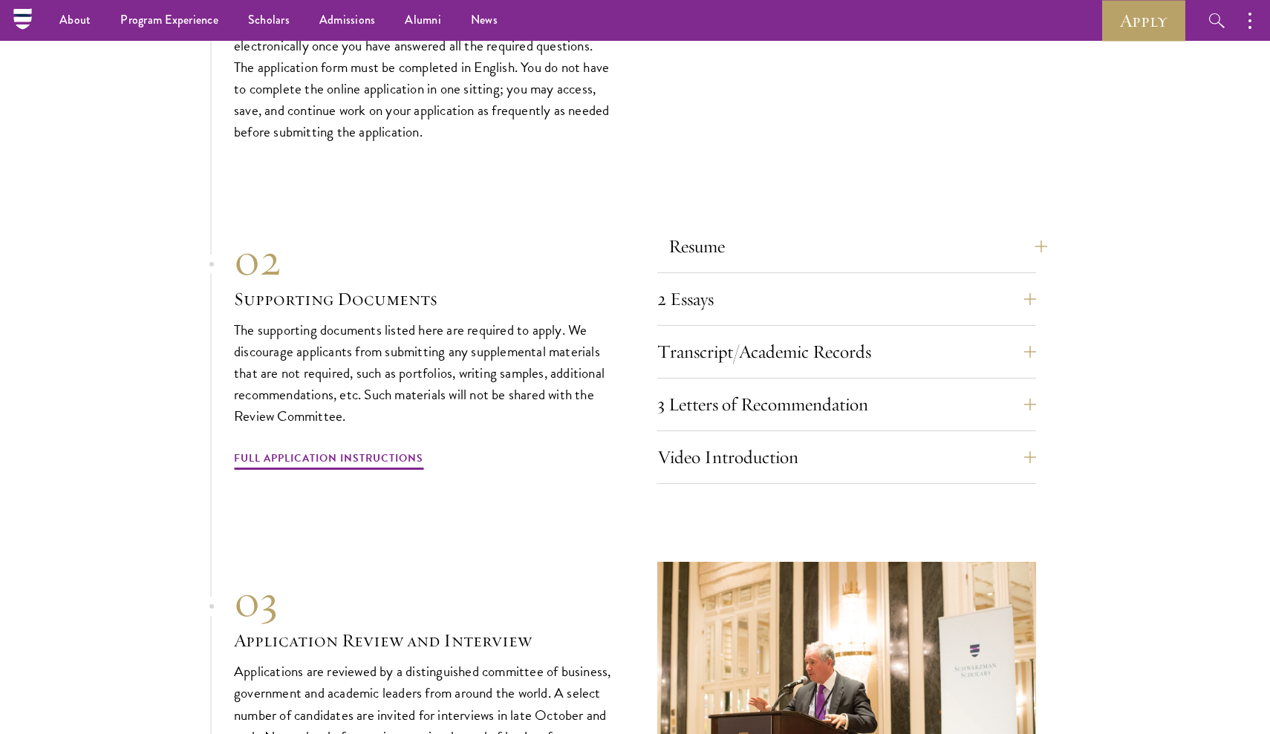
click at [1031, 229] on button "Resume" at bounding box center [857, 247] width 379 height 36
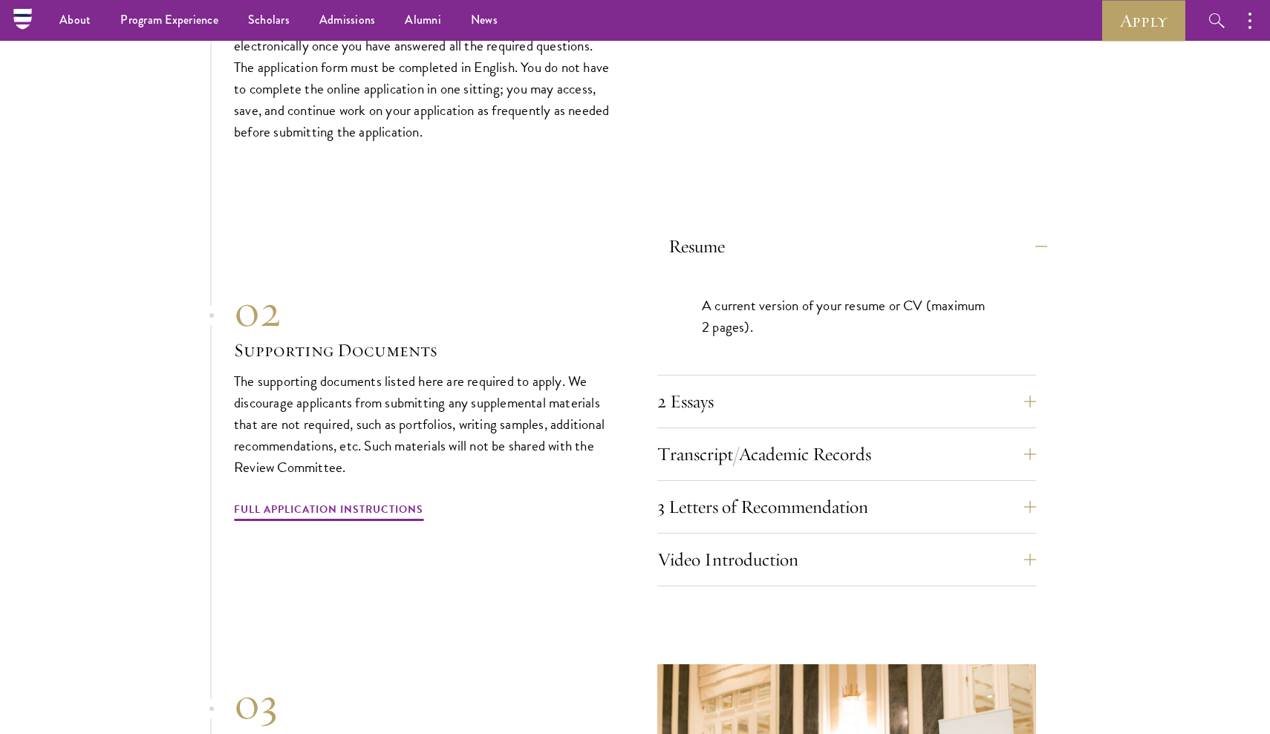
click at [1037, 229] on button "Resume" at bounding box center [857, 247] width 379 height 36
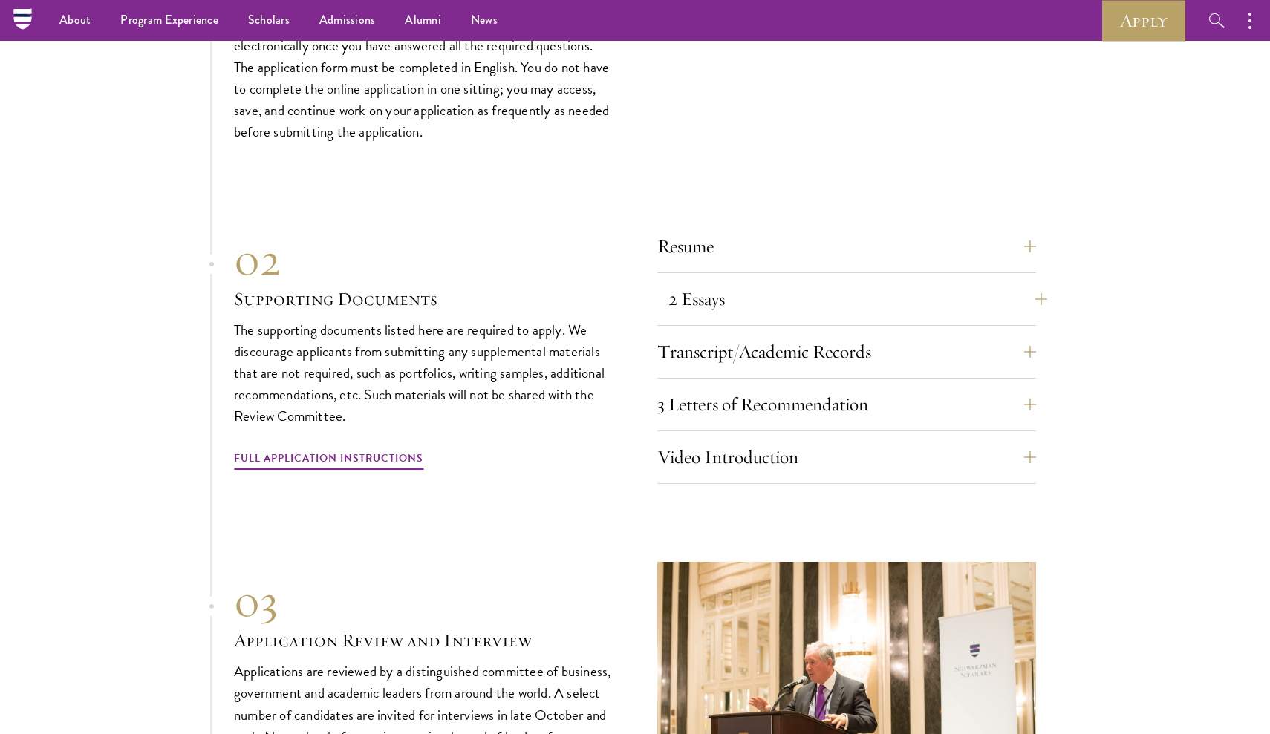
click at [1034, 281] on button "2 Essays" at bounding box center [857, 299] width 379 height 36
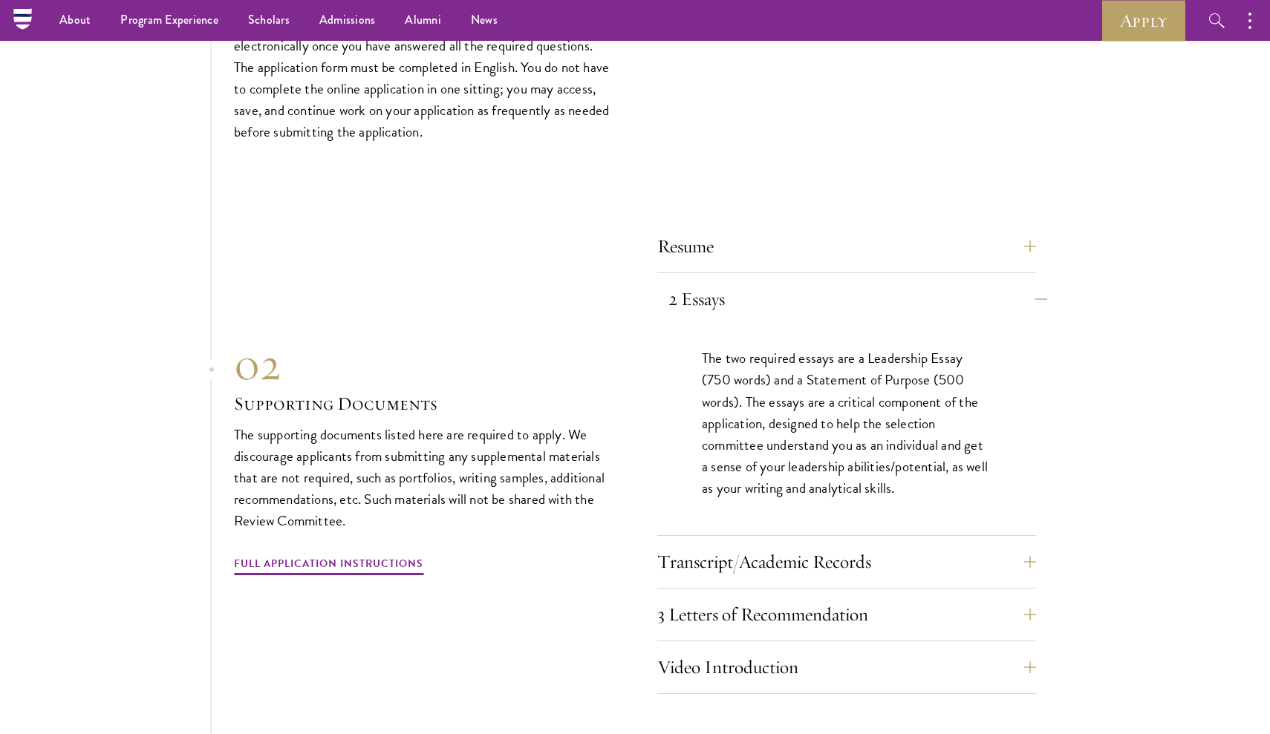
click at [1034, 281] on button "2 Essays" at bounding box center [857, 299] width 379 height 36
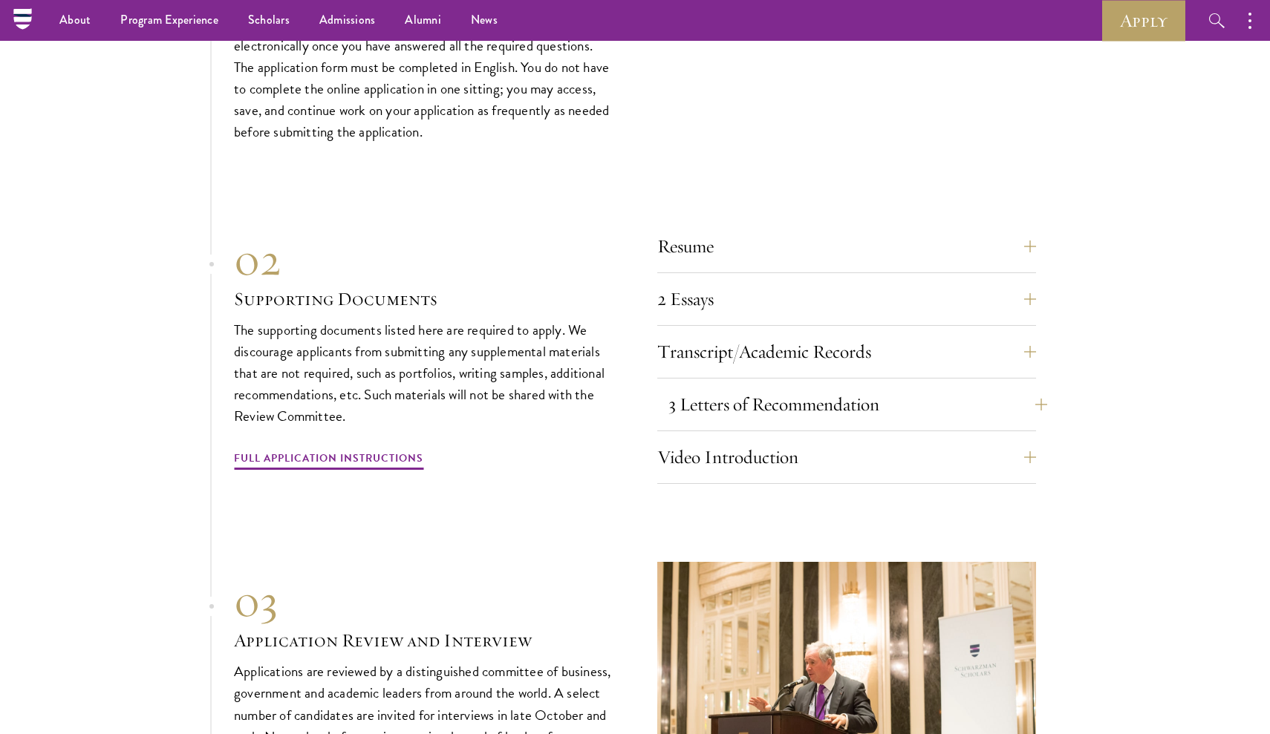
click at [1035, 387] on button "3 Letters of Recommendation" at bounding box center [857, 405] width 379 height 36
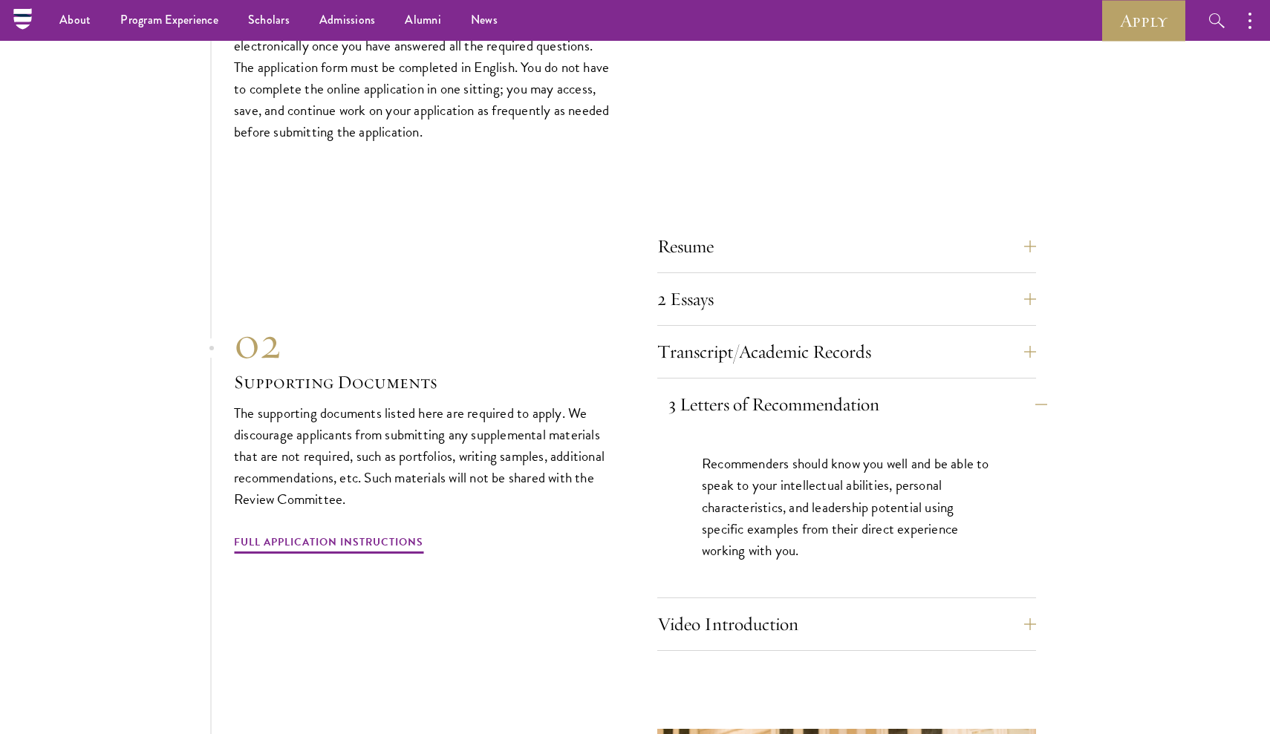
click at [1035, 387] on button "3 Letters of Recommendation" at bounding box center [857, 405] width 379 height 36
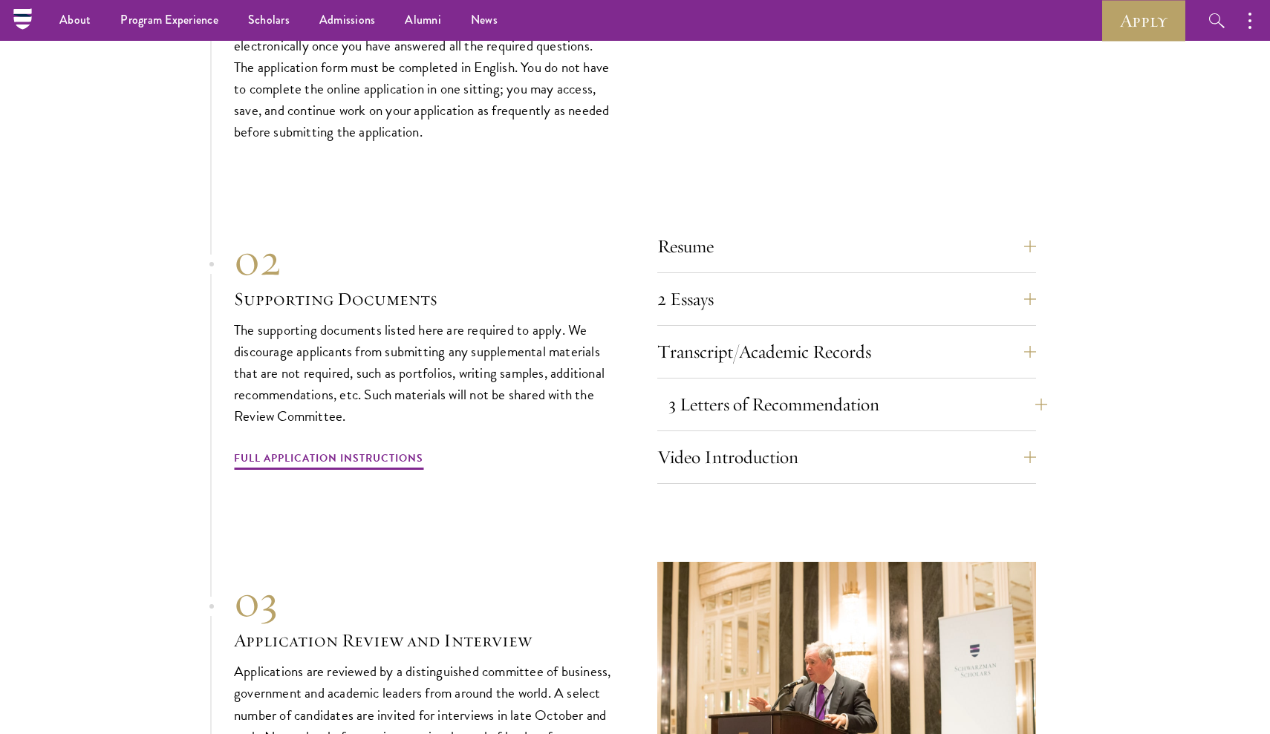
click at [1035, 387] on button "3 Letters of Recommendation" at bounding box center [857, 405] width 379 height 36
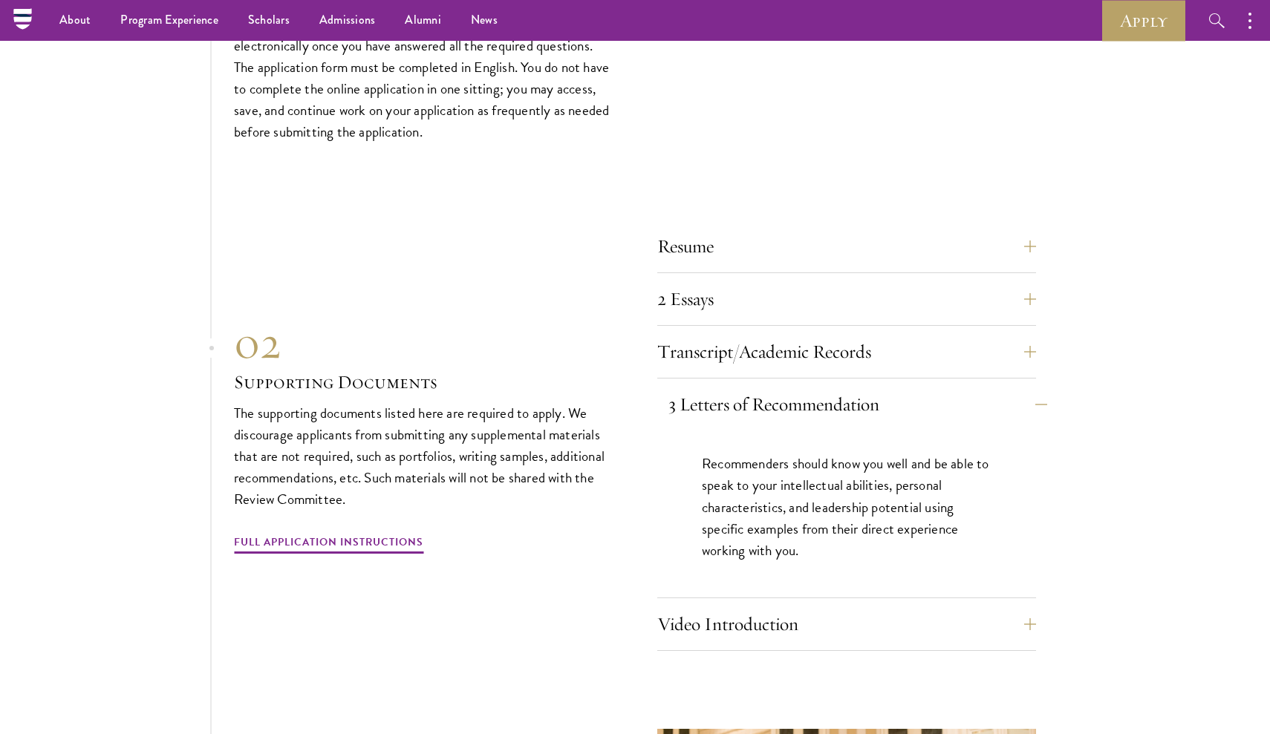
click at [1035, 387] on button "3 Letters of Recommendation" at bounding box center [857, 405] width 379 height 36
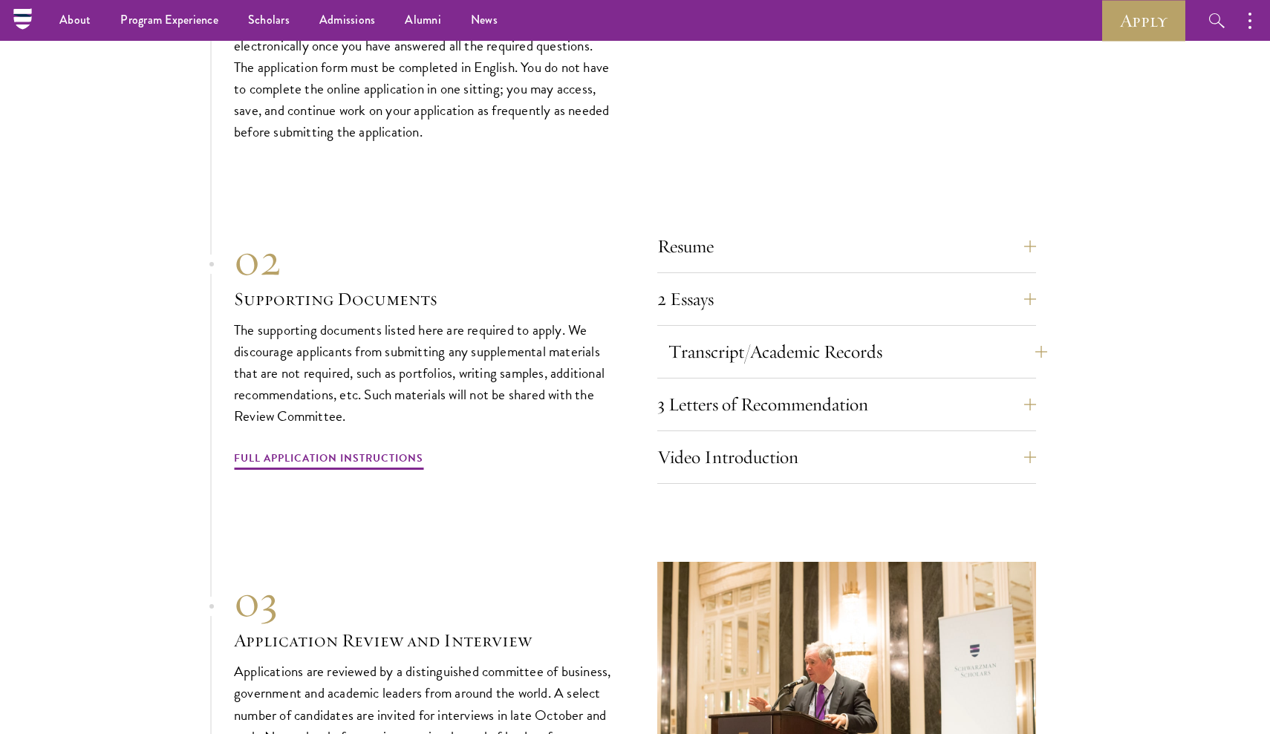
click at [1029, 334] on button "Transcript/Academic Records" at bounding box center [857, 352] width 379 height 36
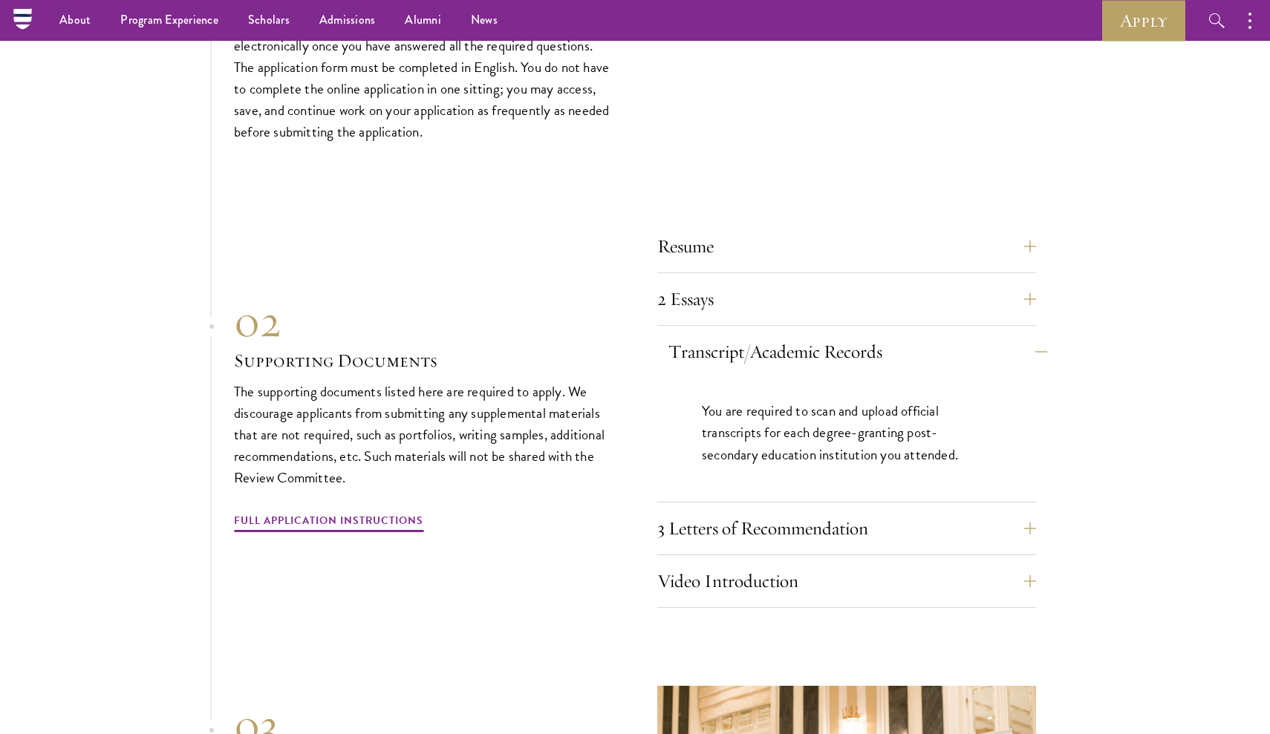
click at [1029, 334] on button "Transcript/Academic Records" at bounding box center [857, 352] width 379 height 36
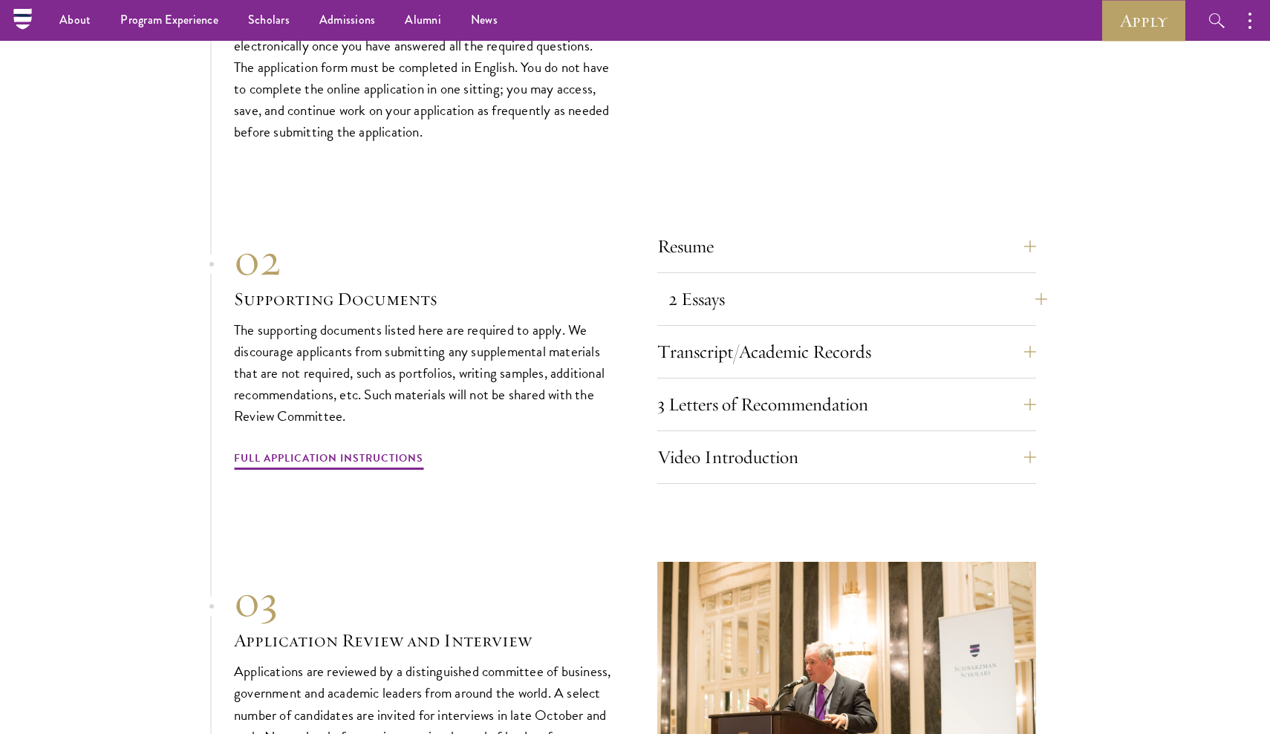
click at [1029, 281] on button "2 Essays" at bounding box center [857, 299] width 379 height 36
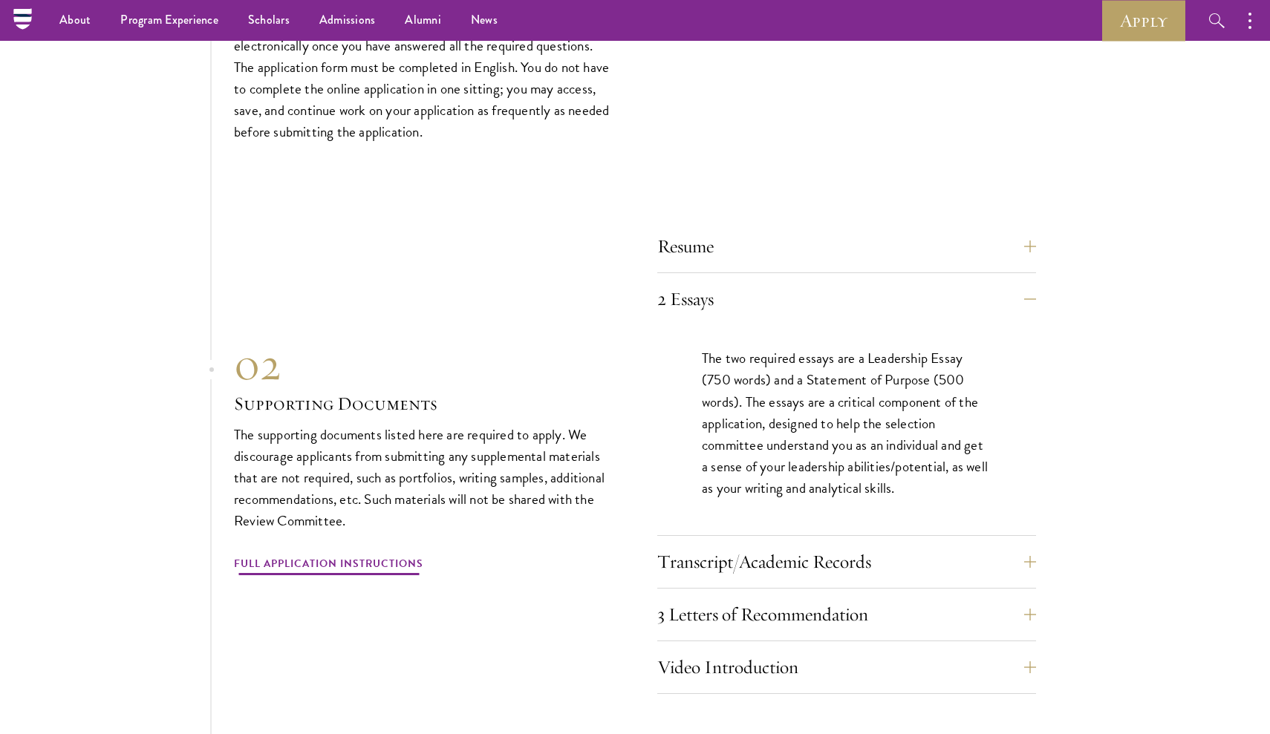
click at [299, 555] on link "Full Application Instructions" at bounding box center [328, 566] width 189 height 23
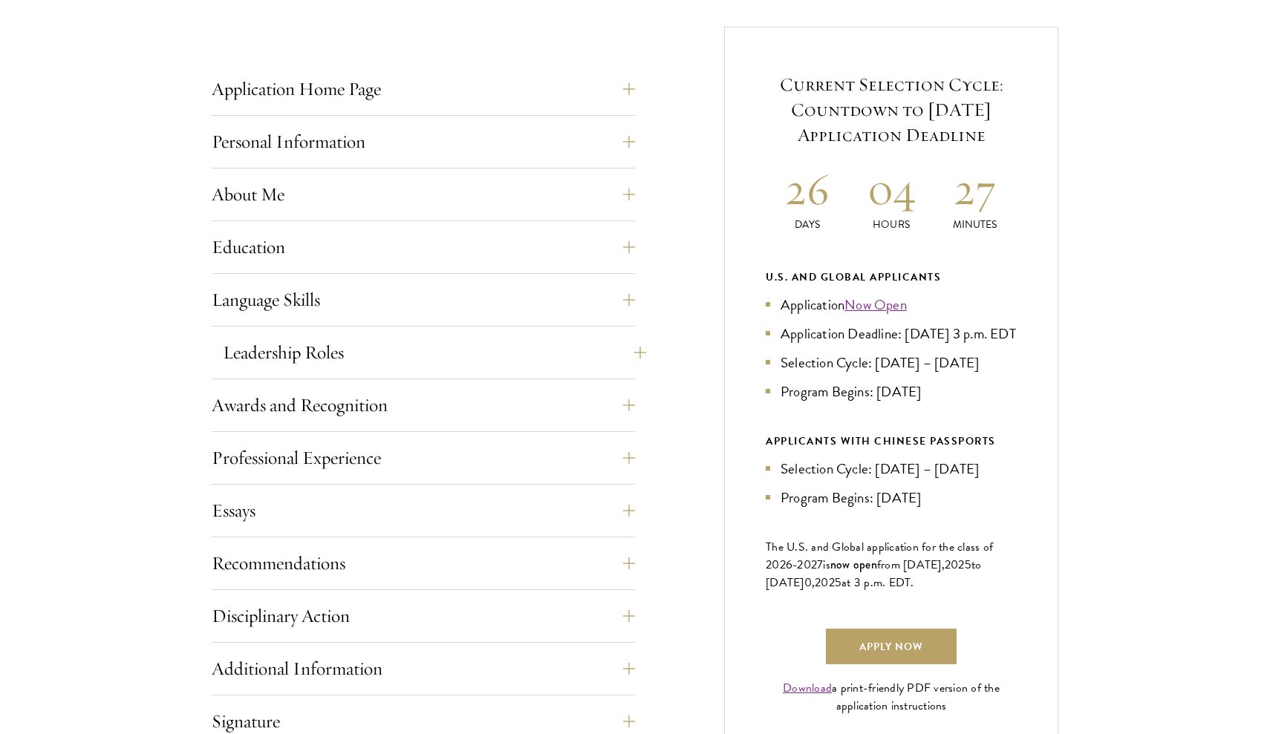
scroll to position [587, 0]
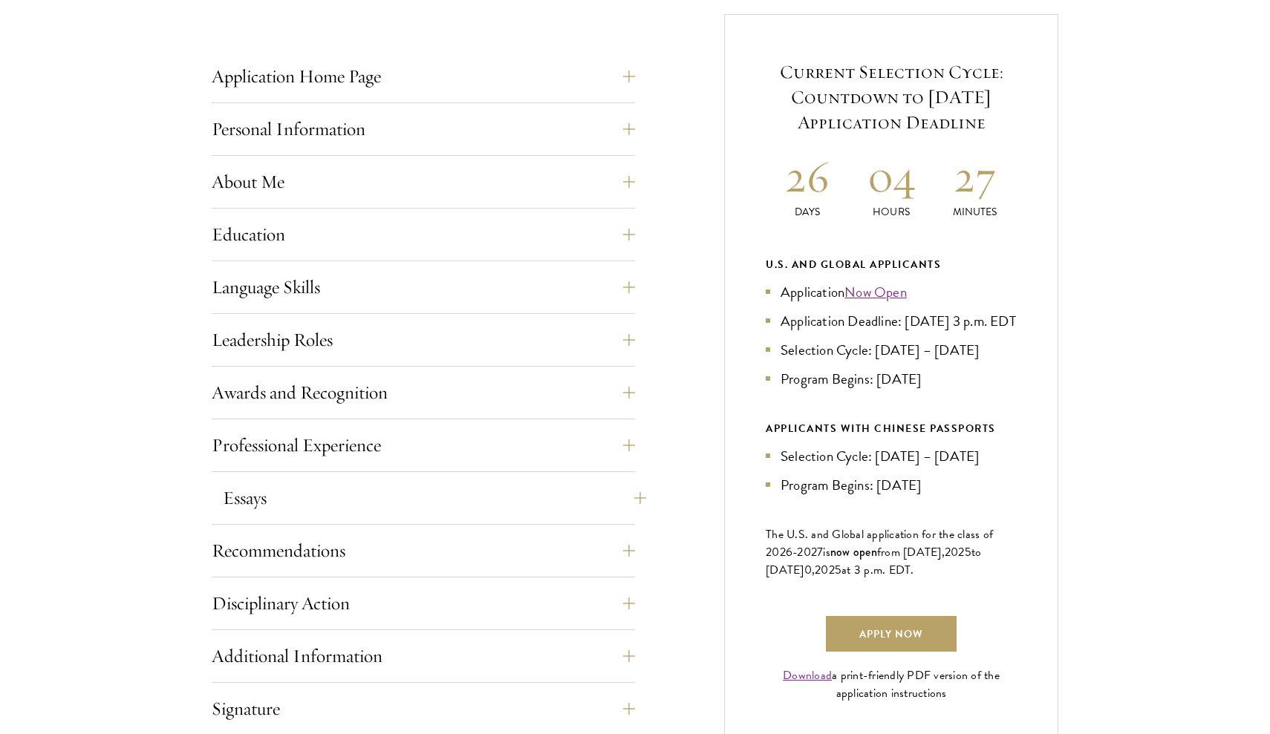
click at [485, 499] on button "Essays" at bounding box center [434, 498] width 423 height 36
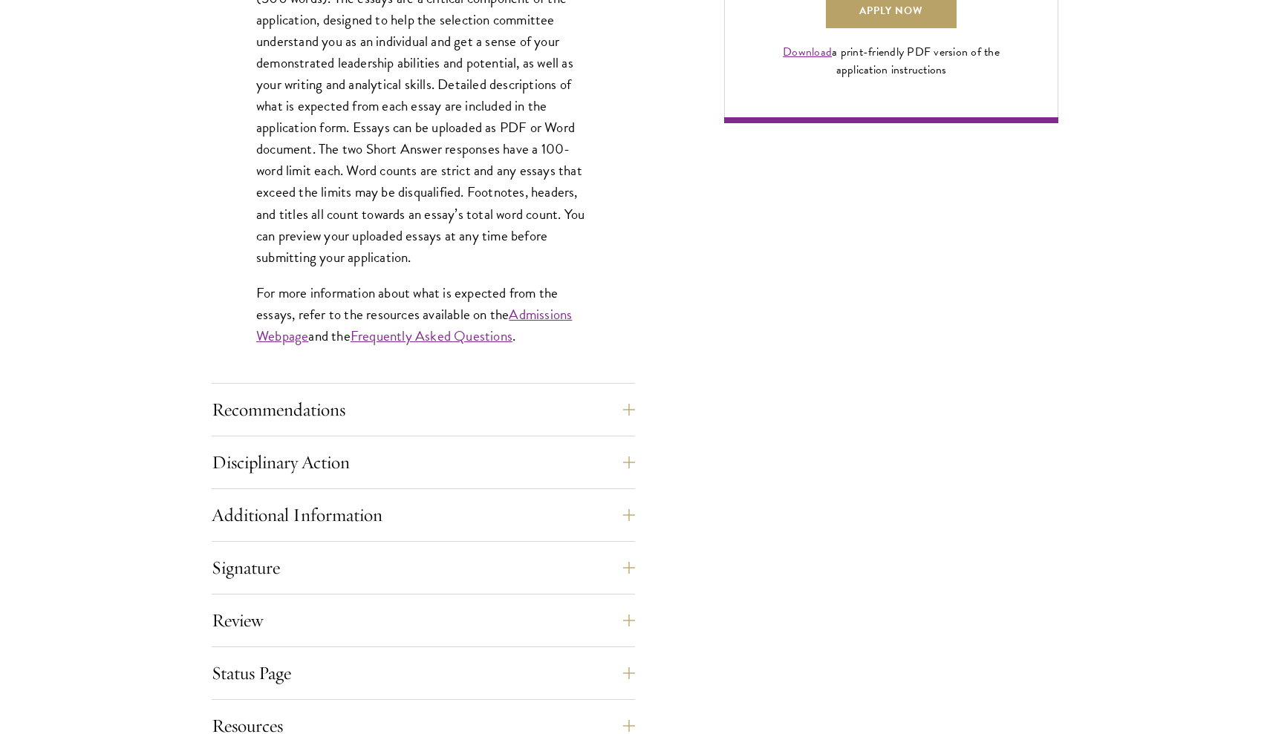
scroll to position [1245, 0]
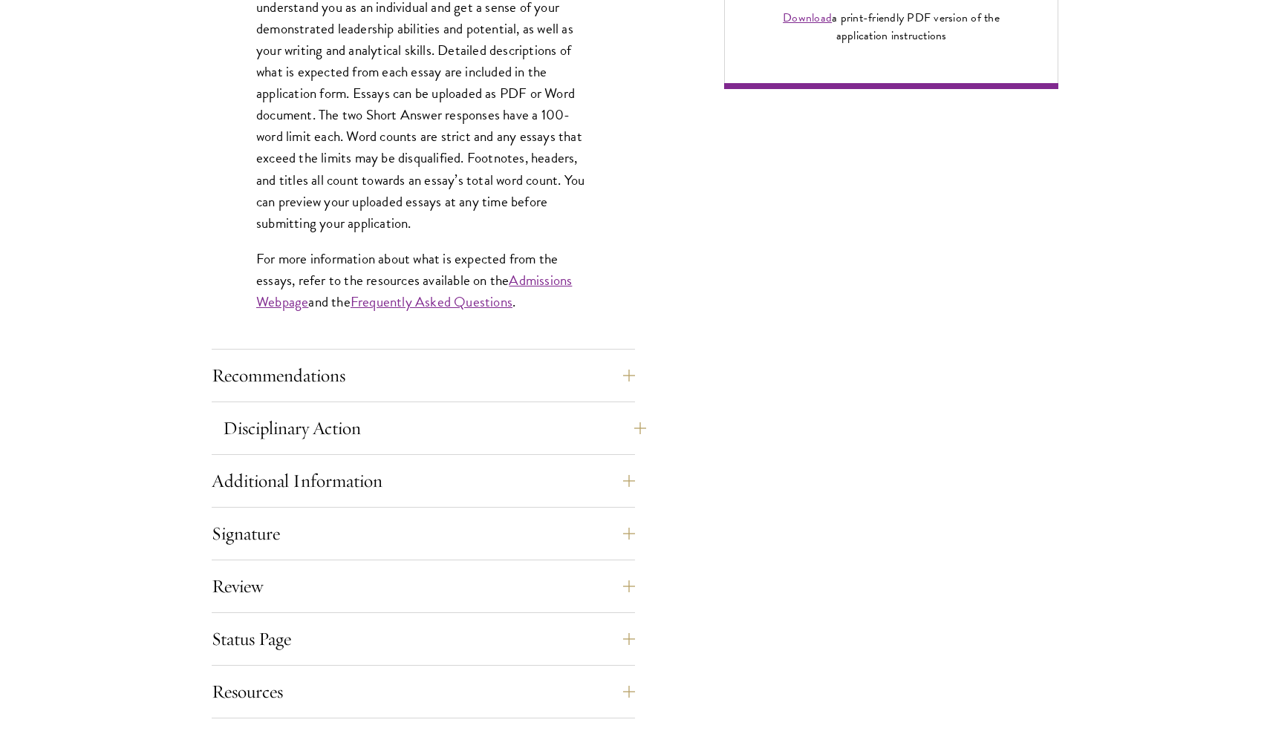
click at [532, 420] on button "Disciplinary Action" at bounding box center [434, 429] width 423 height 36
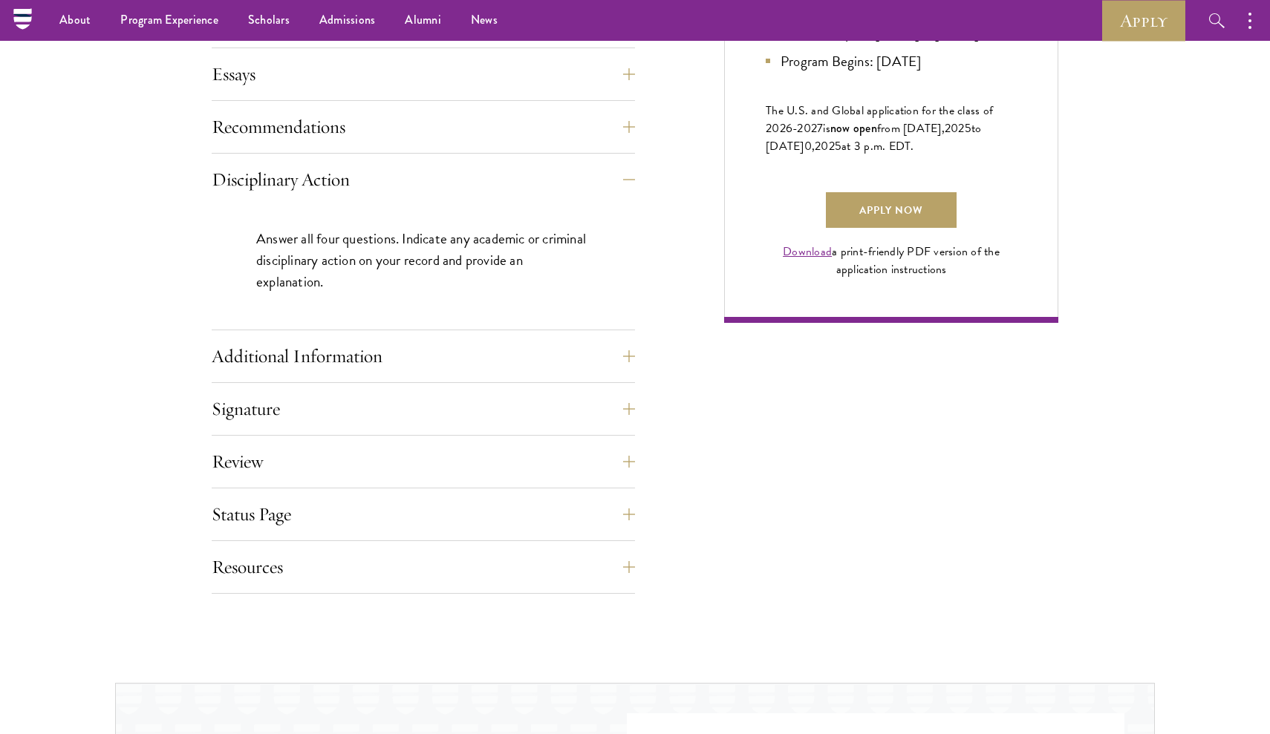
scroll to position [998, 0]
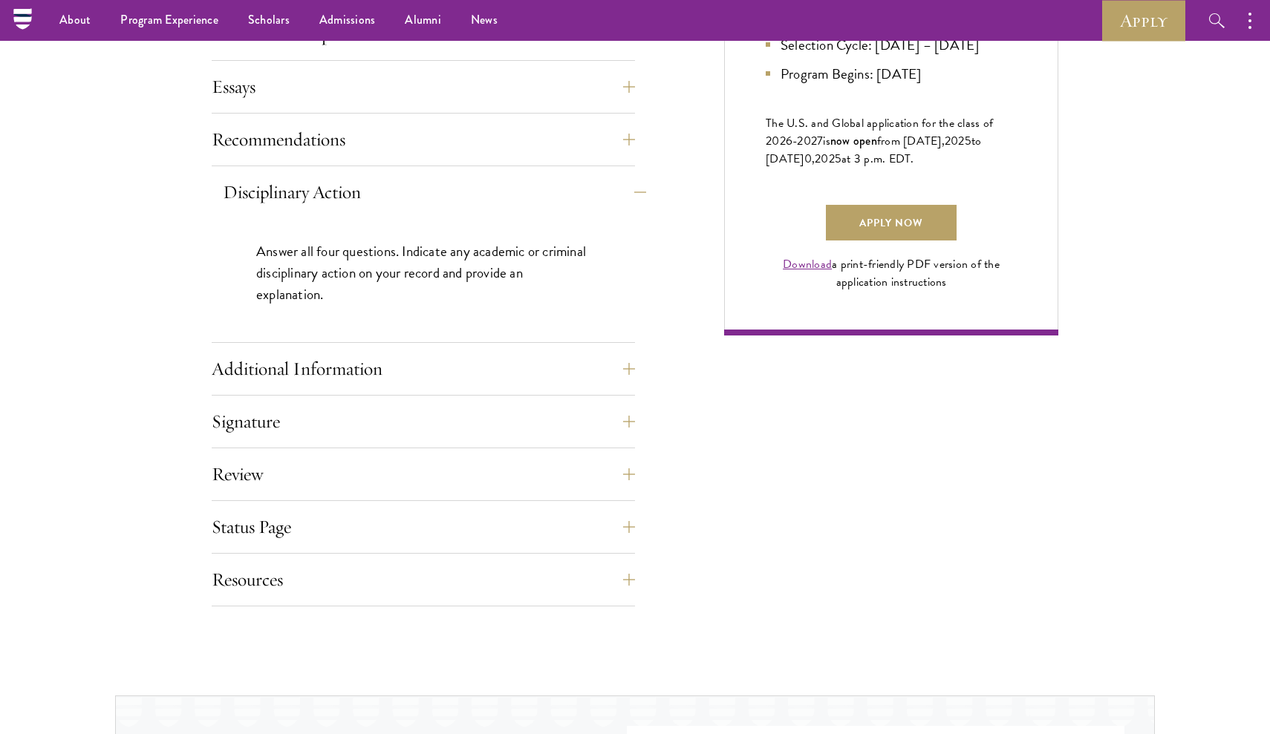
click at [503, 193] on button "Disciplinary Action" at bounding box center [434, 193] width 423 height 36
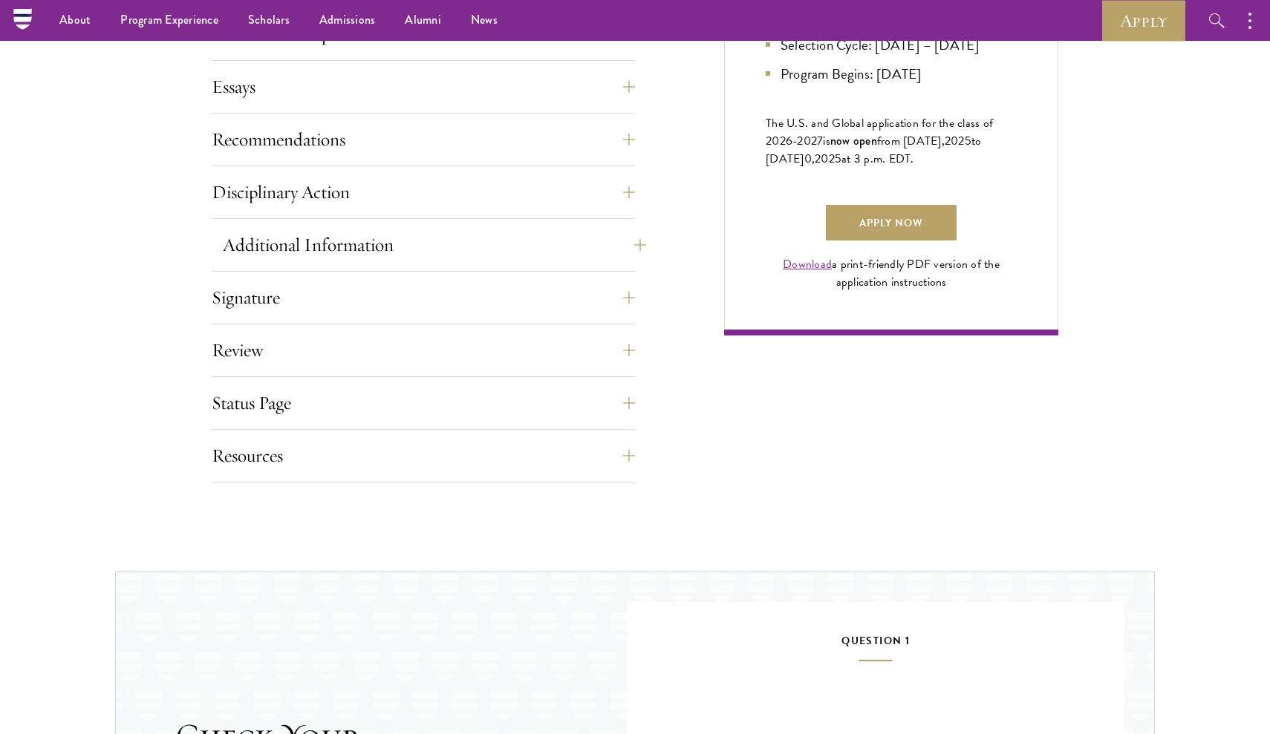
click at [488, 239] on button "Additional Information" at bounding box center [434, 245] width 423 height 36
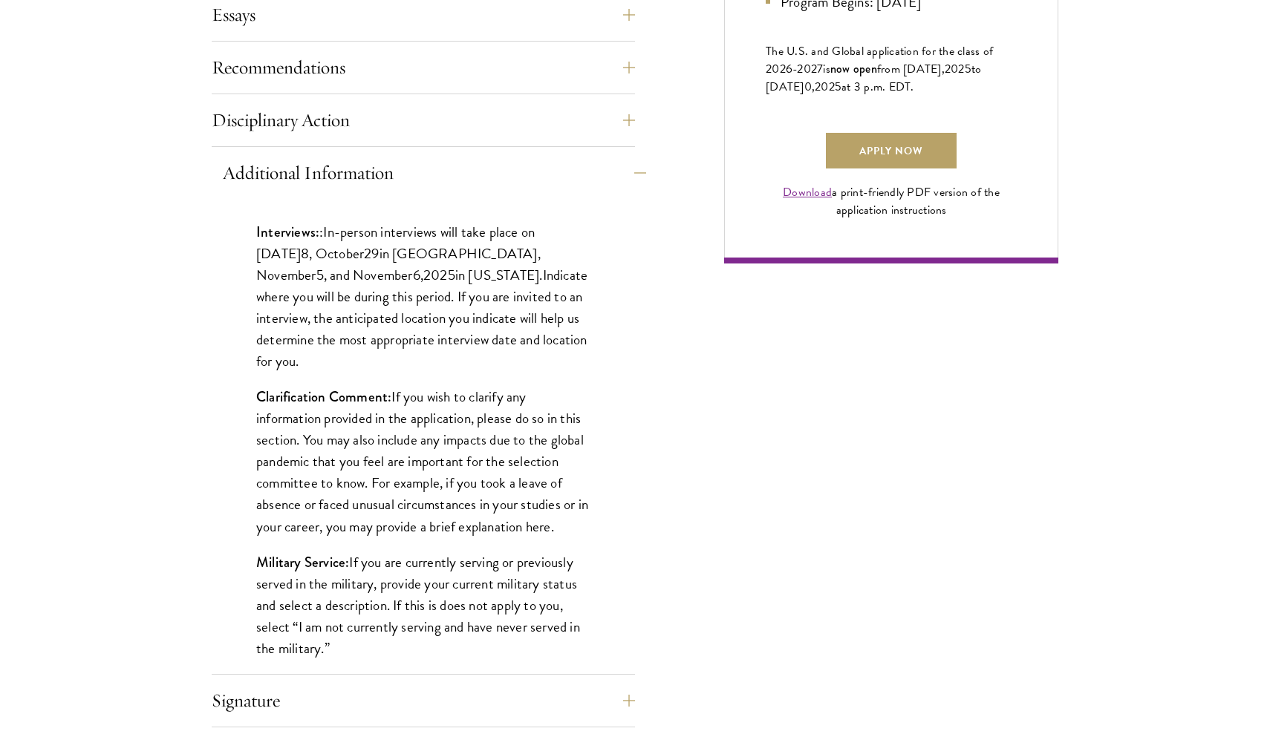
scroll to position [1083, 0]
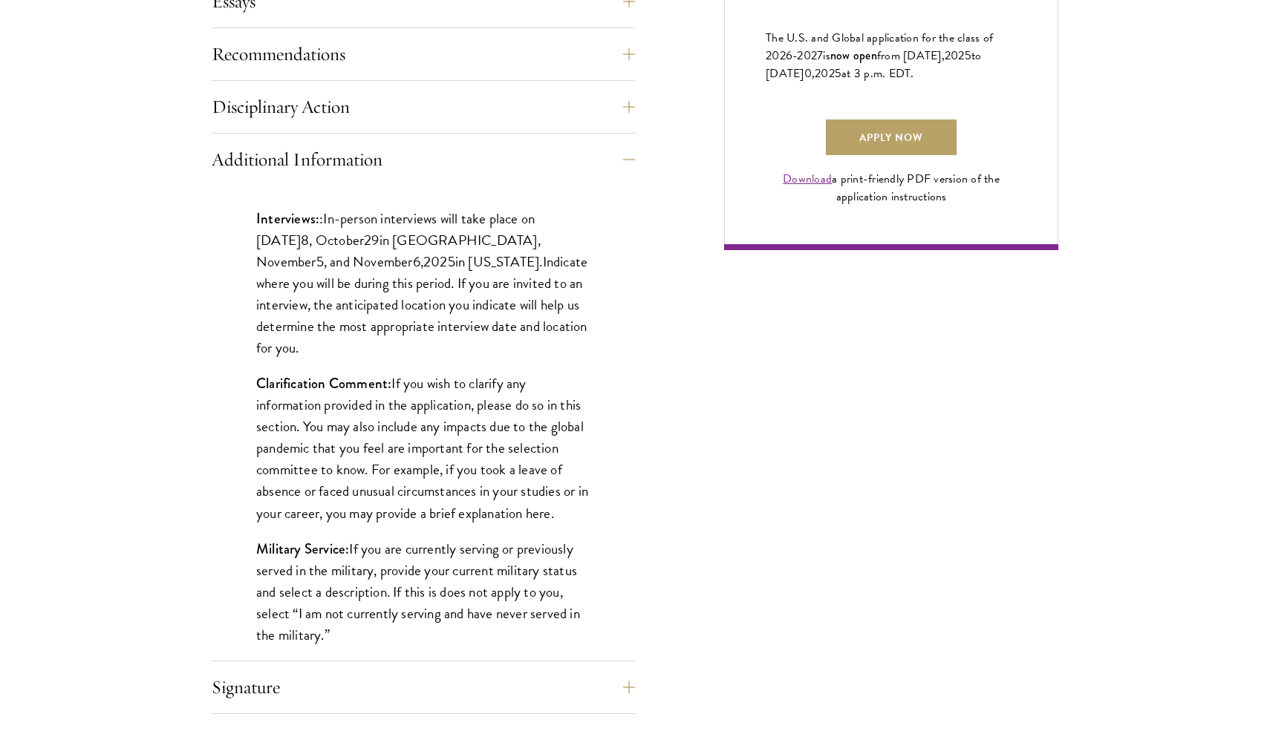
click at [503, 138] on div "Application Home Page The online application form must be completed in English.…" at bounding box center [423, 217] width 423 height 1311
click at [641, 160] on button "Additional Information" at bounding box center [434, 160] width 423 height 36
